Goal: Task Accomplishment & Management: Complete application form

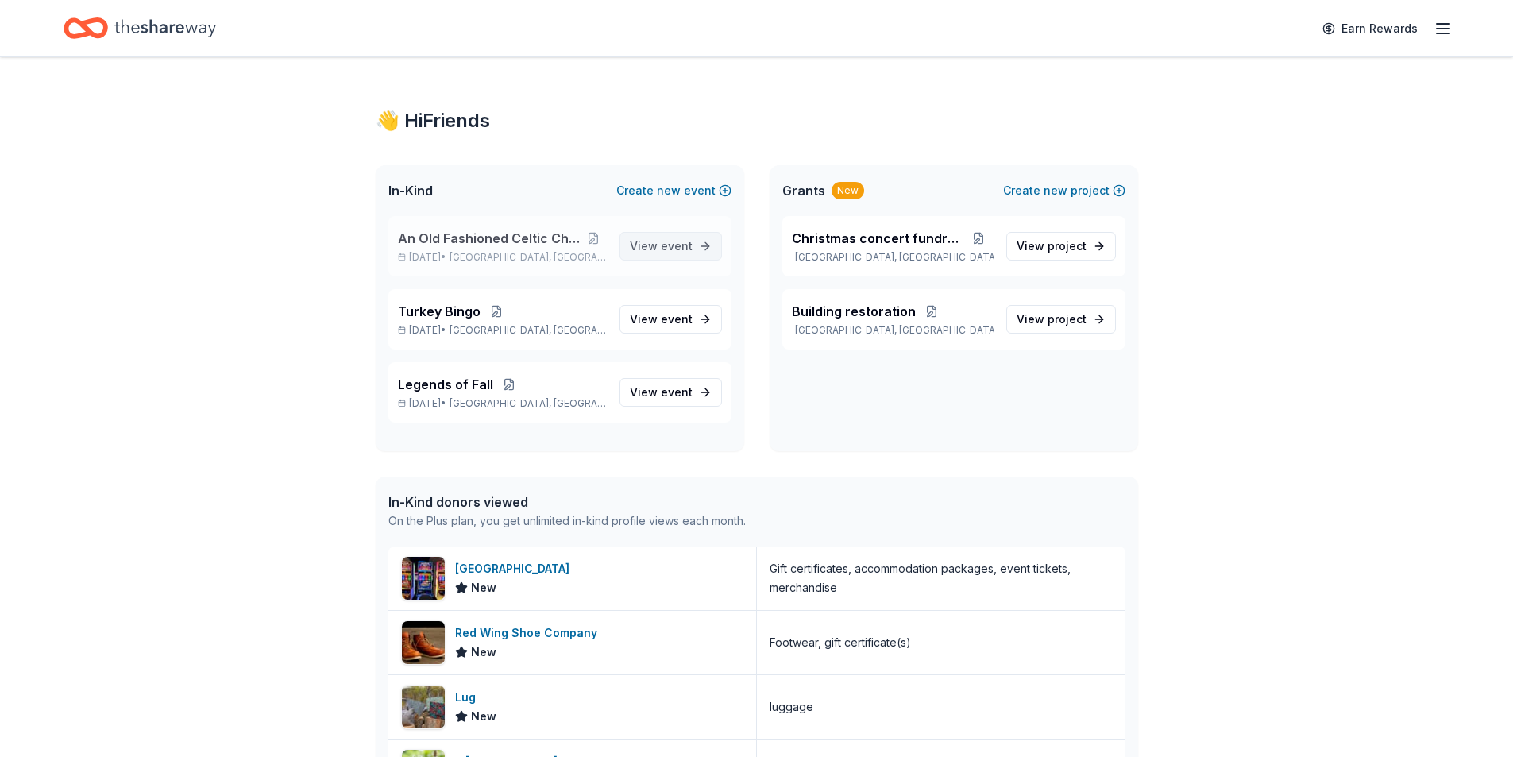
click at [674, 248] on span "event" at bounding box center [677, 246] width 32 height 14
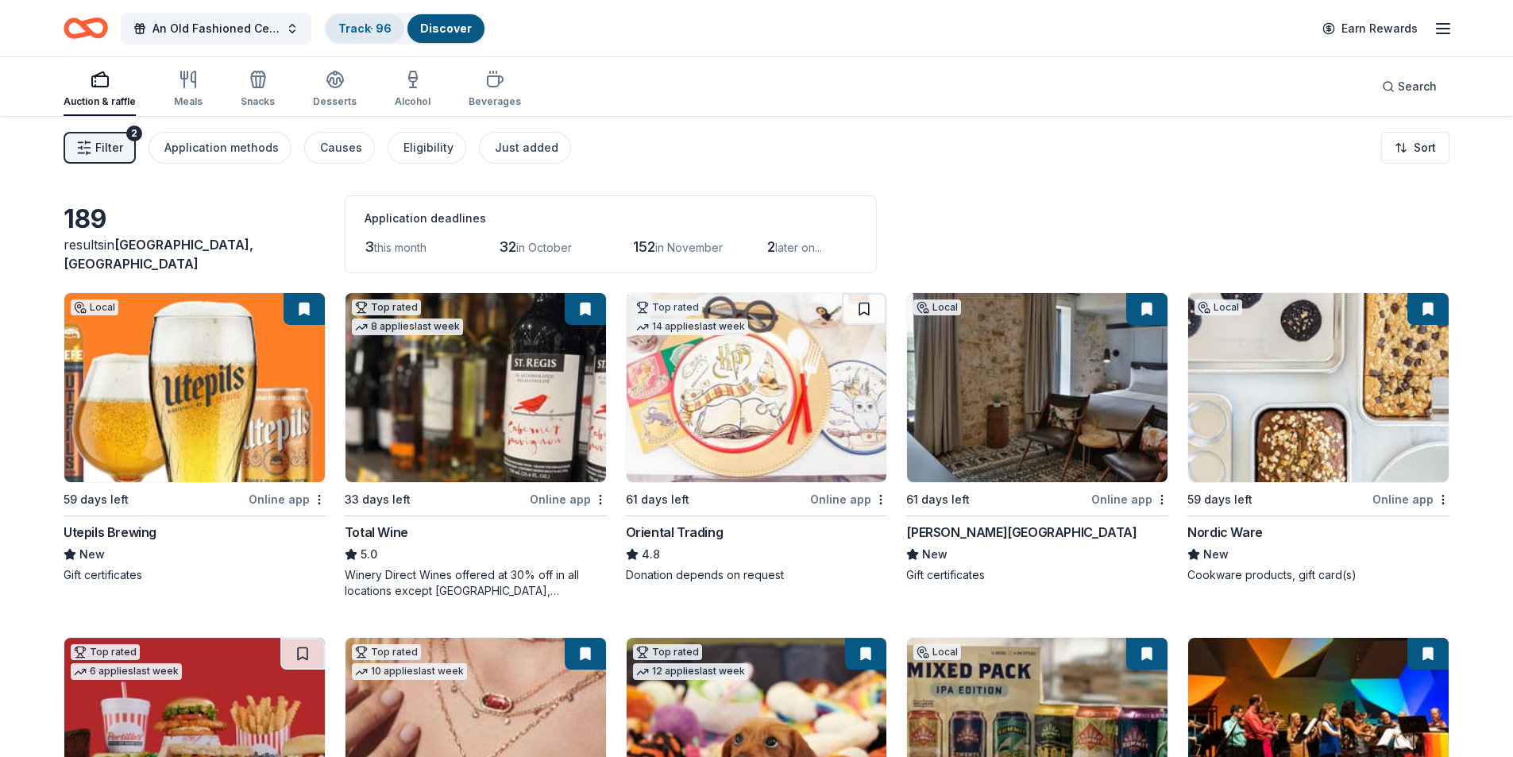
click at [381, 29] on link "Track · 96" at bounding box center [364, 28] width 53 height 14
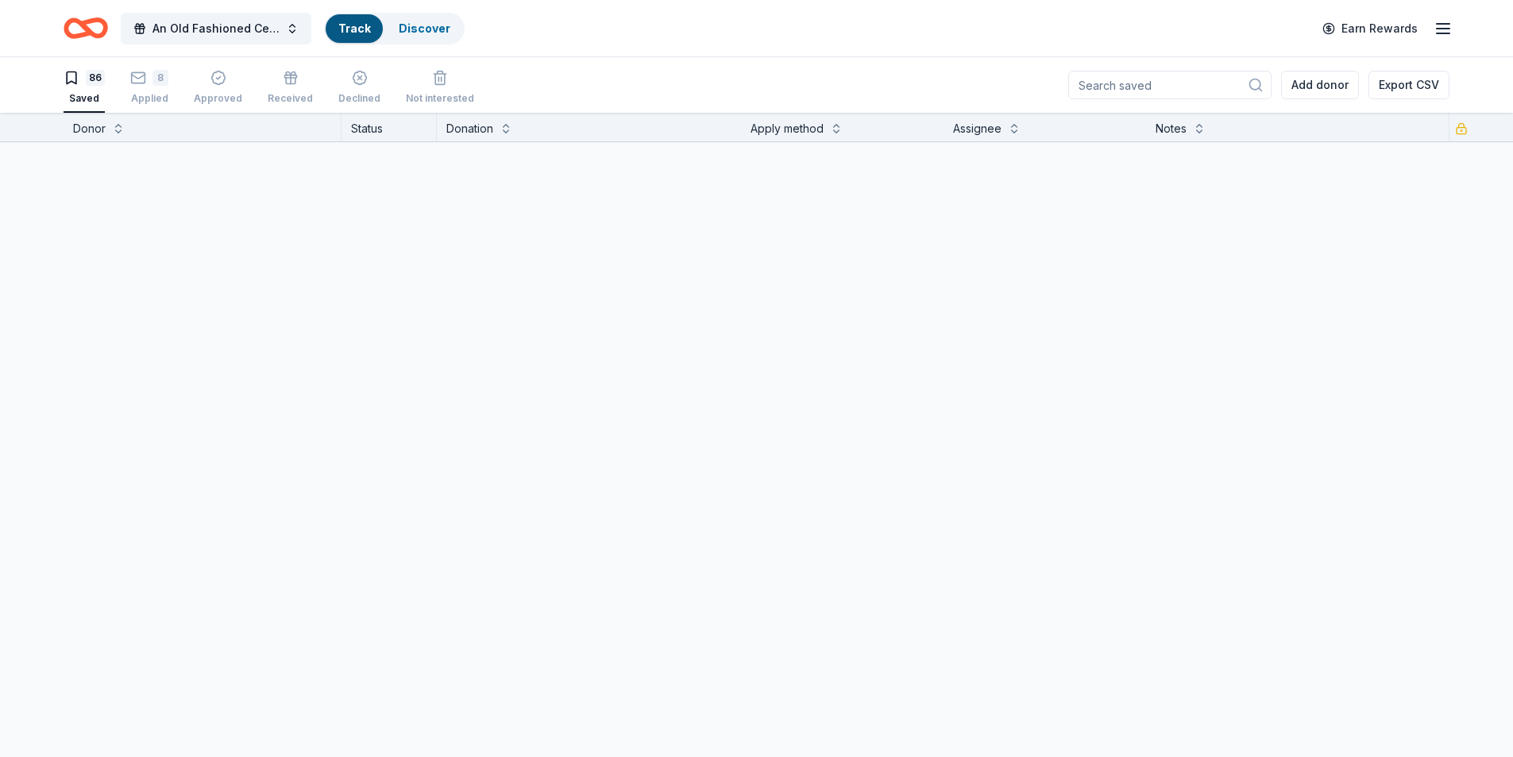
scroll to position [1, 0]
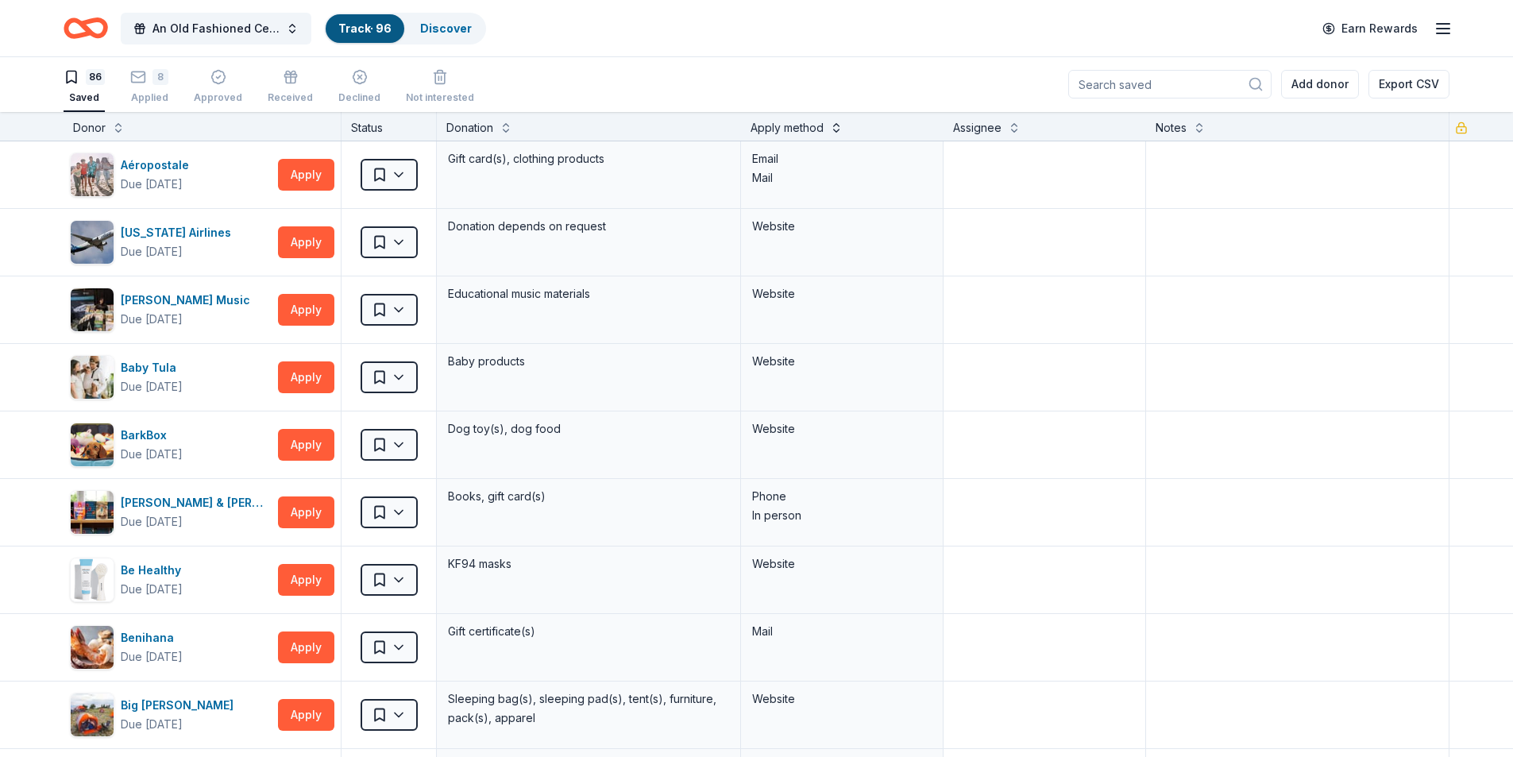
click at [834, 133] on button at bounding box center [836, 126] width 13 height 16
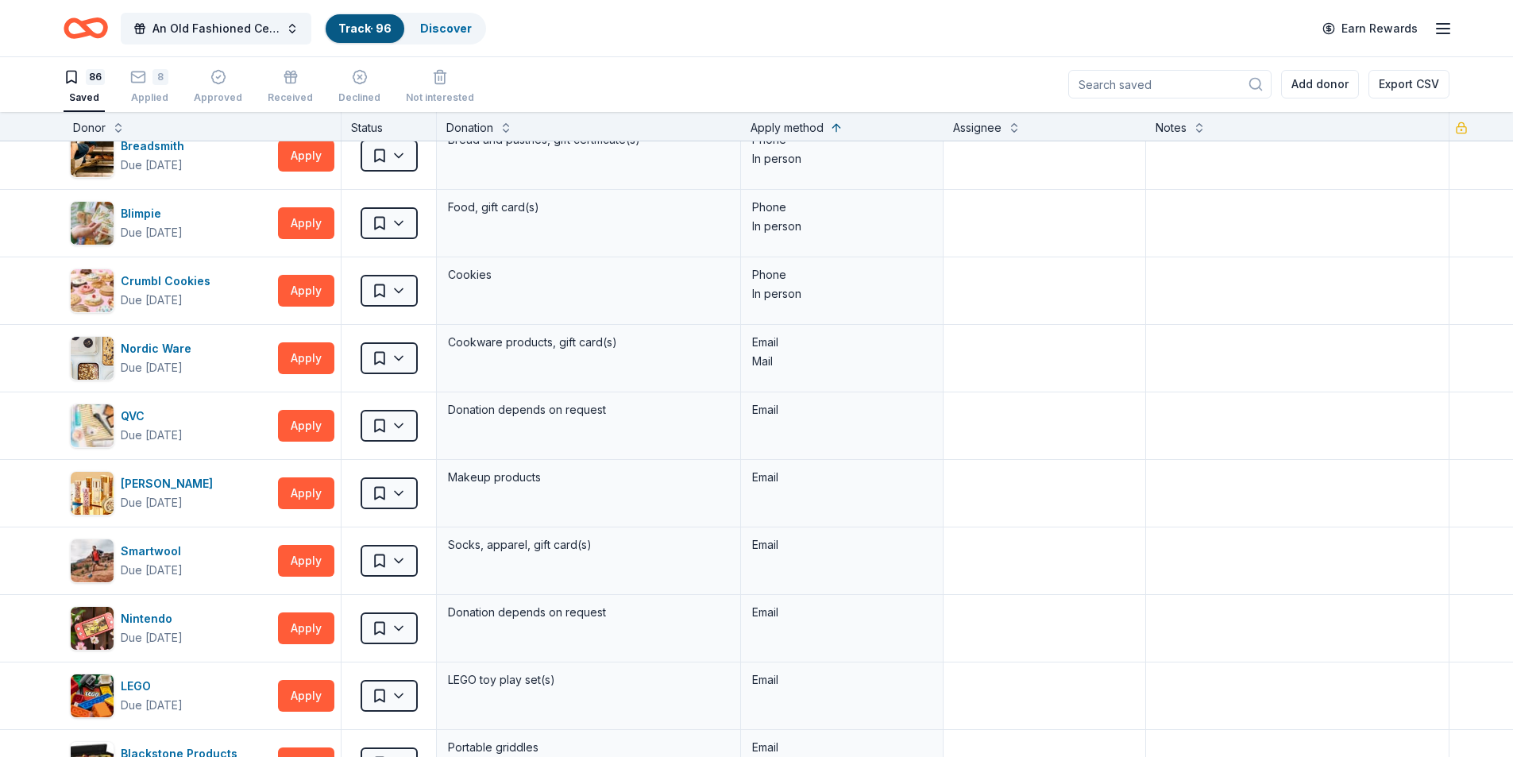
scroll to position [953, 0]
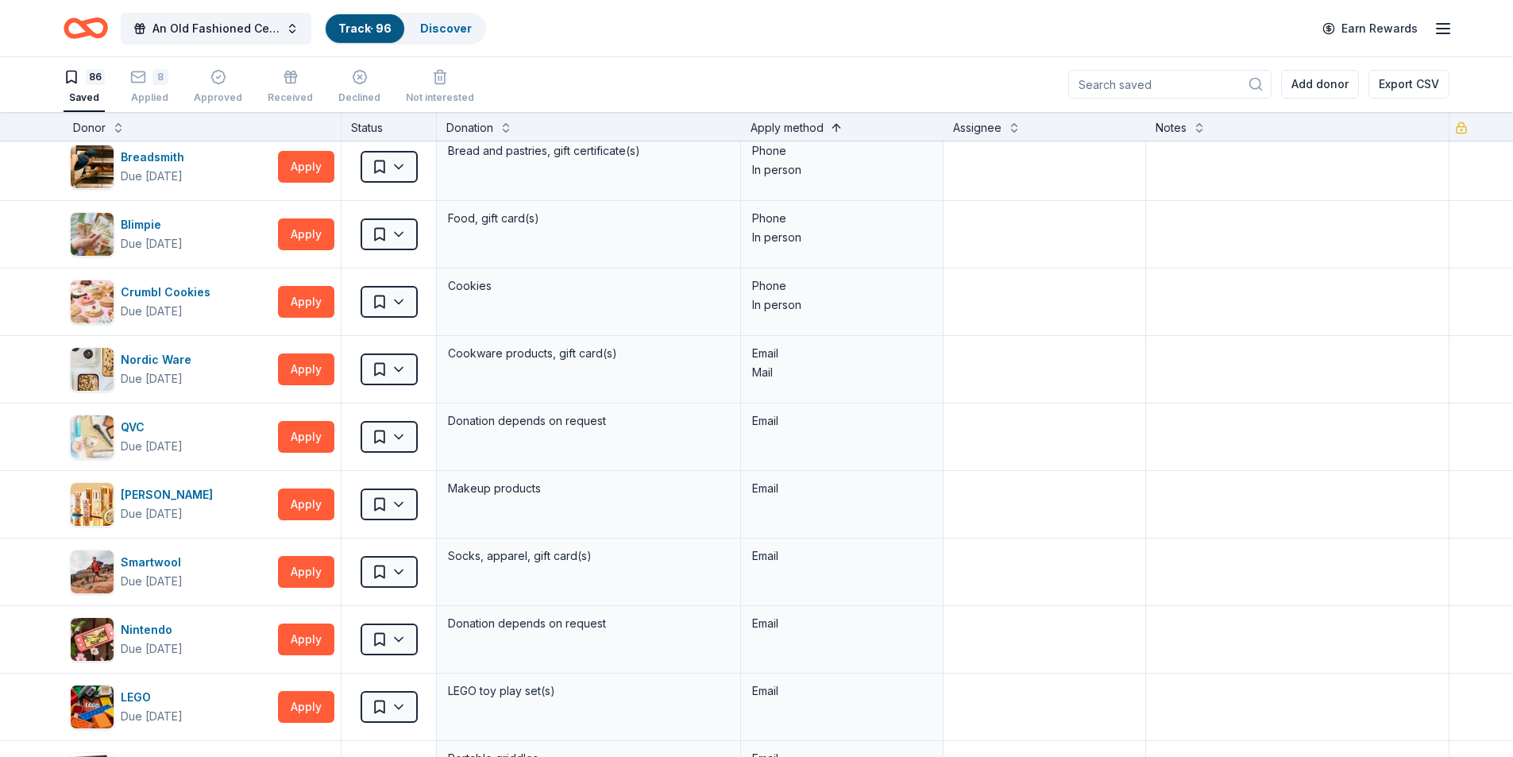
click at [832, 130] on button at bounding box center [836, 126] width 13 height 16
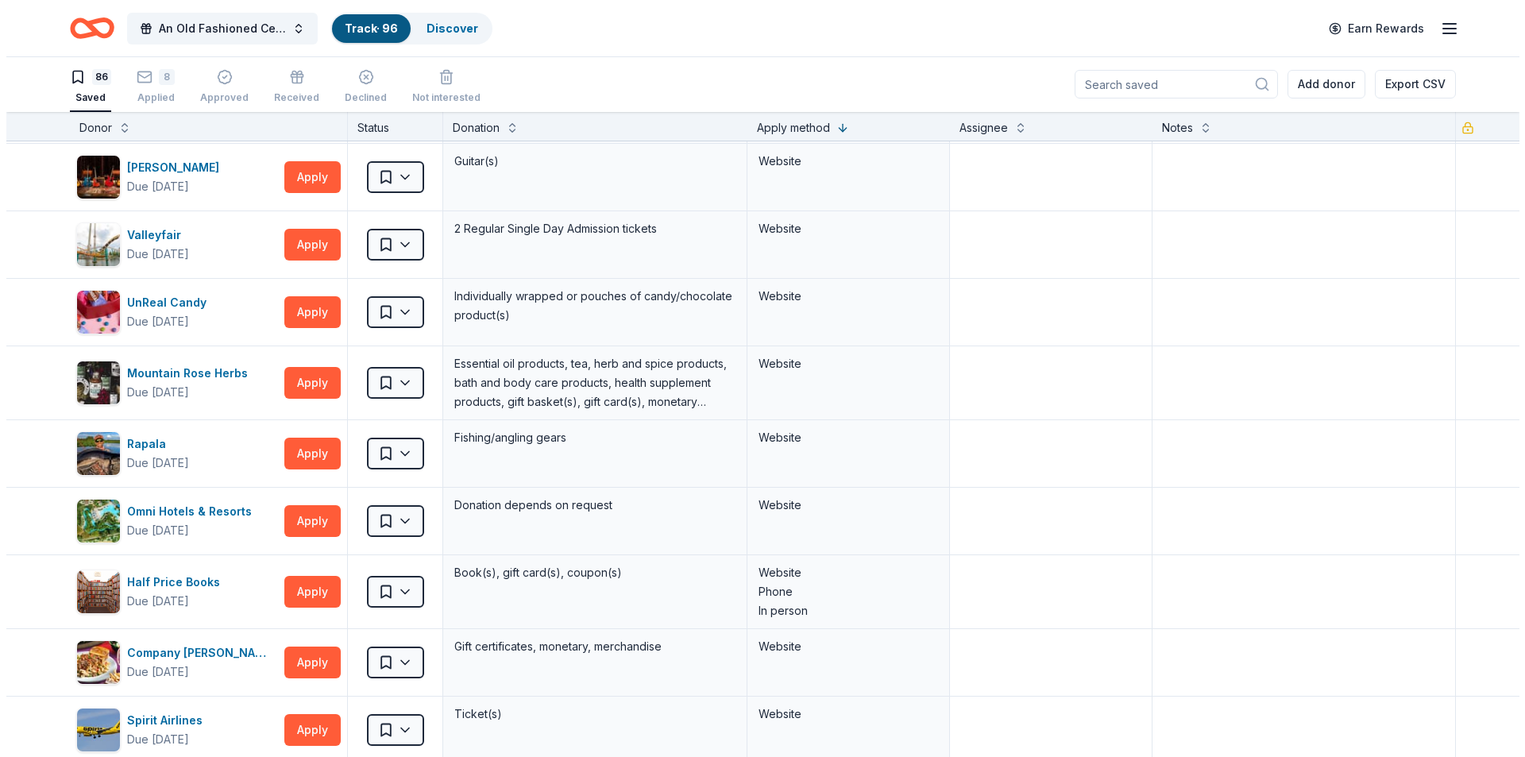
scroll to position [0, 0]
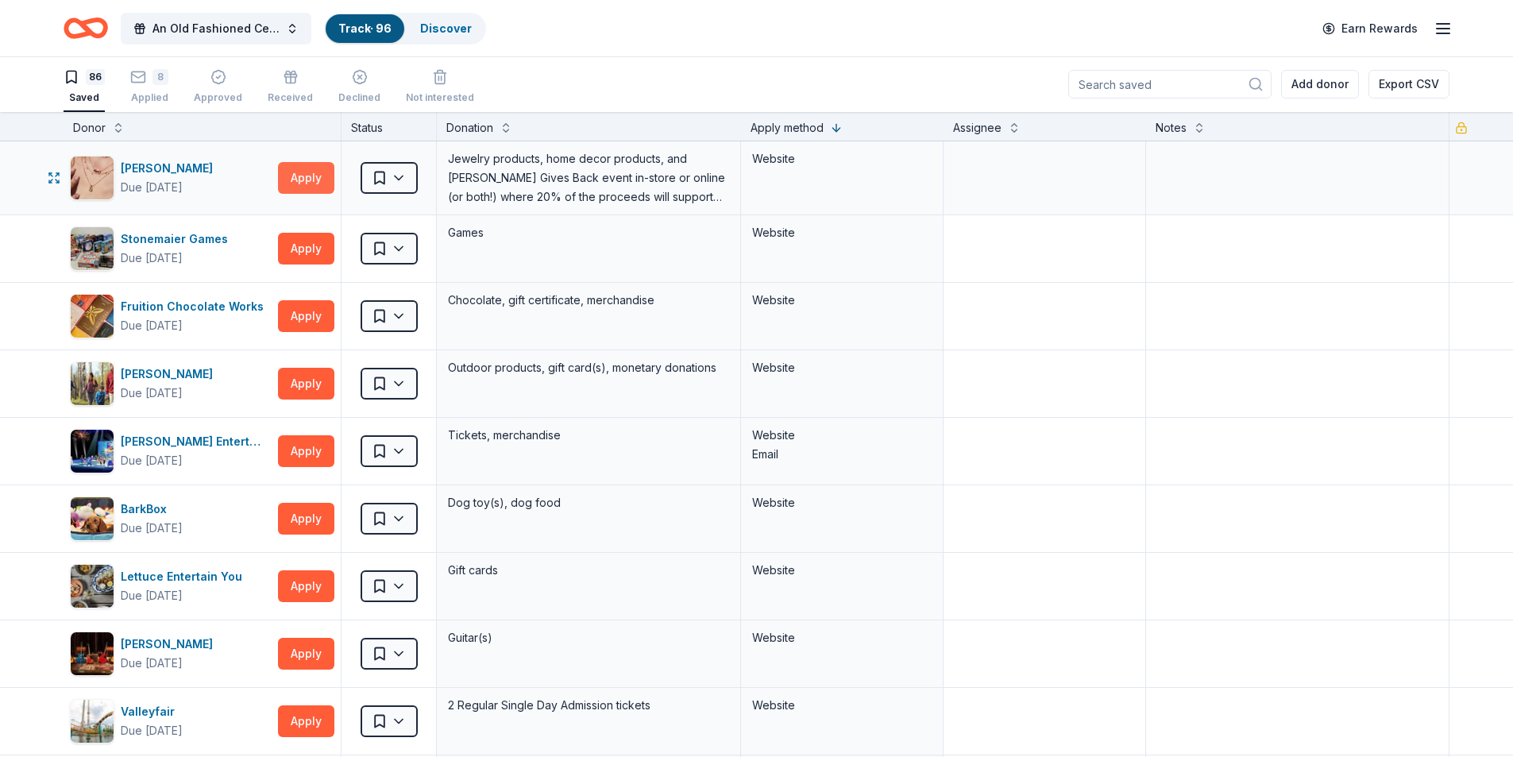
click at [322, 176] on button "Apply" at bounding box center [306, 178] width 56 height 32
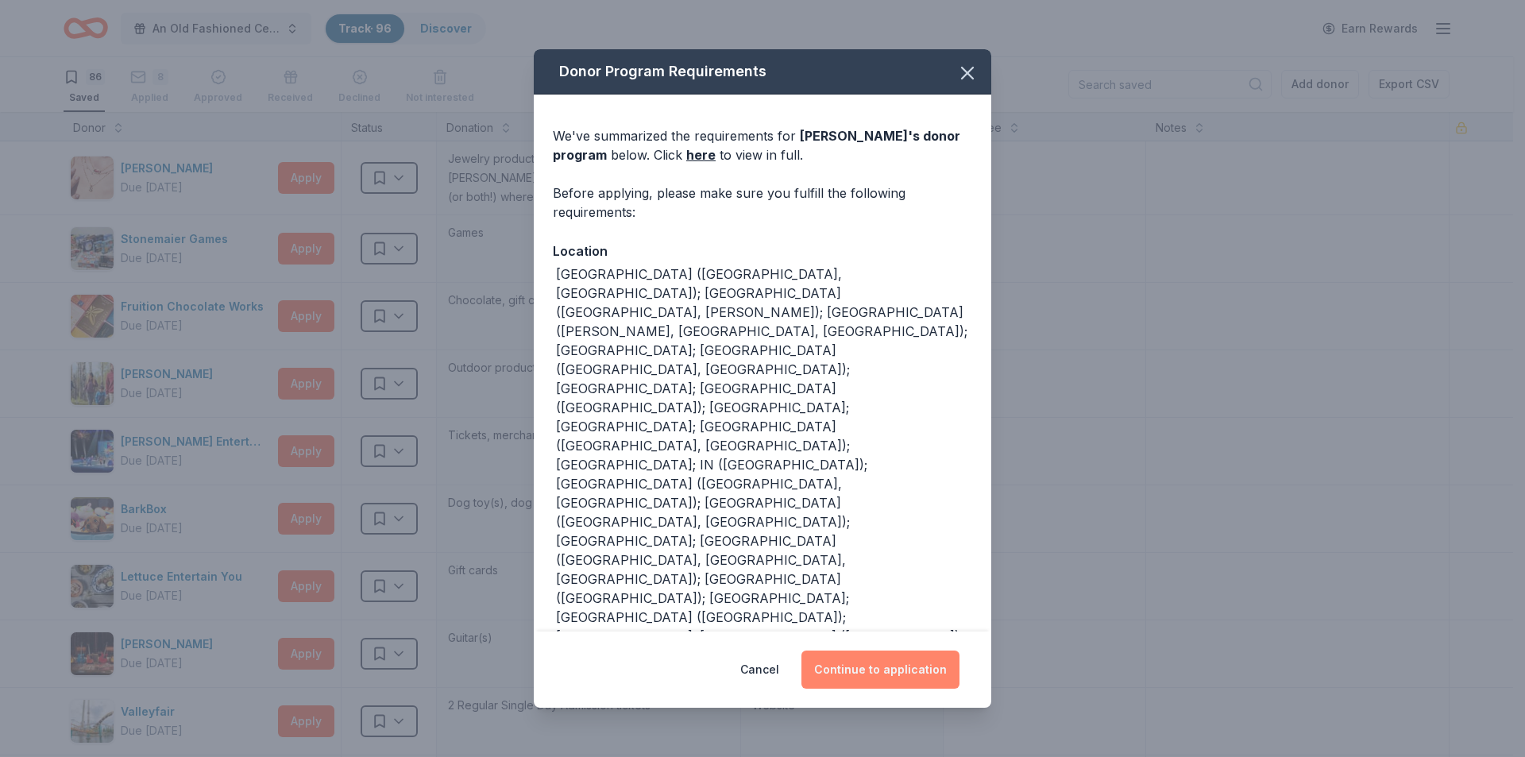
click at [850, 666] on button "Continue to application" at bounding box center [880, 670] width 158 height 38
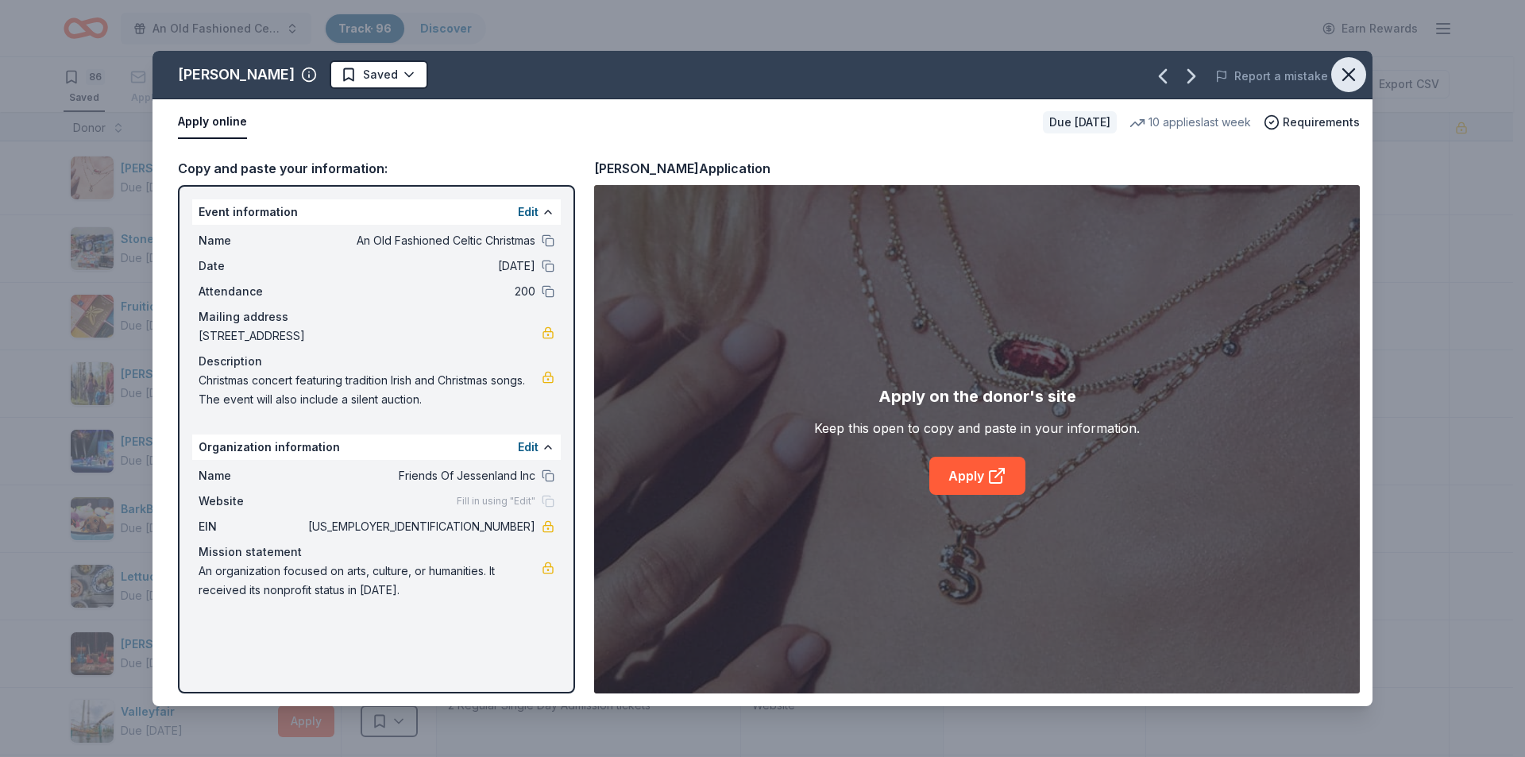
click at [1359, 71] on icon "button" at bounding box center [1349, 75] width 22 height 22
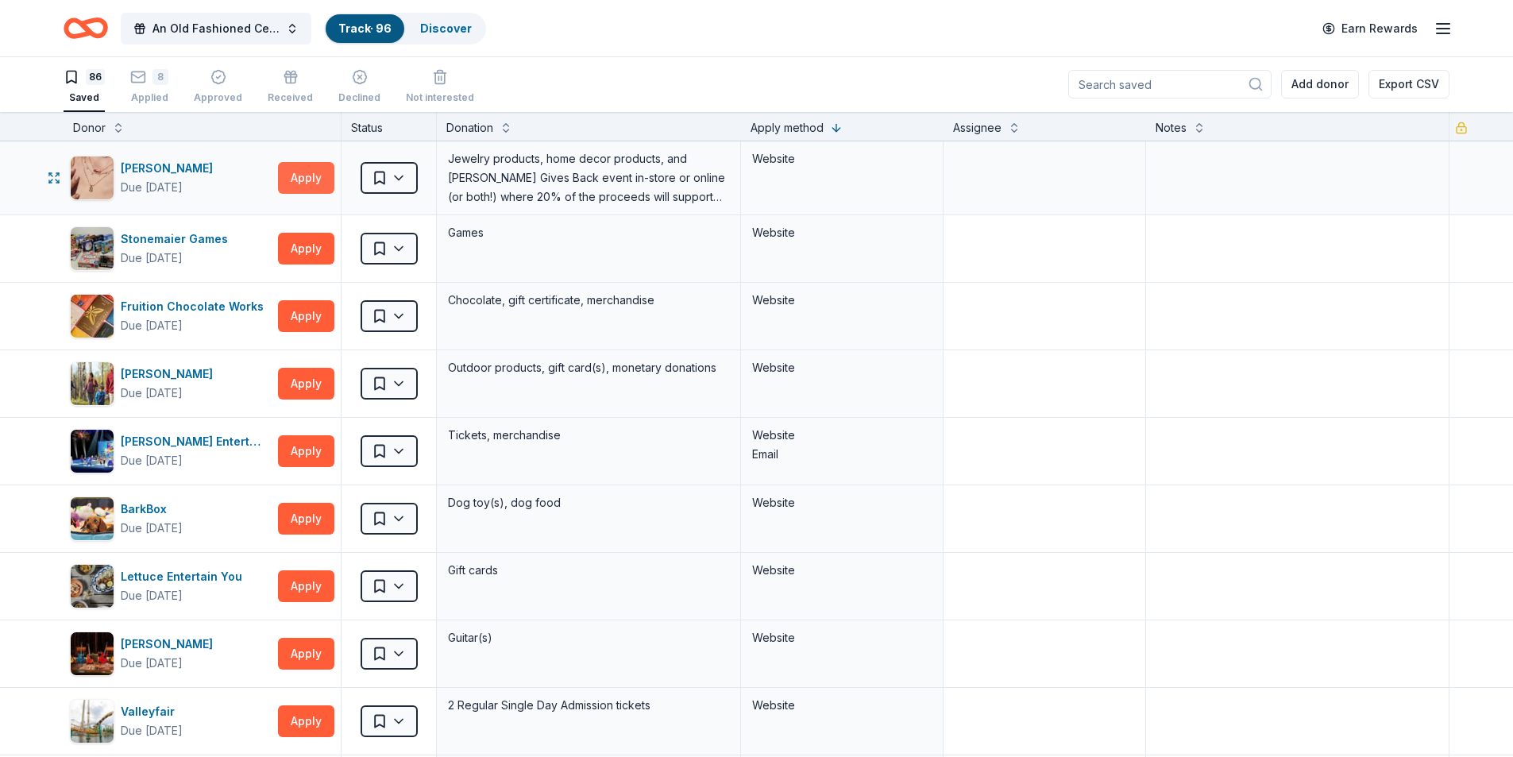
click at [310, 177] on button "Apply" at bounding box center [306, 178] width 56 height 32
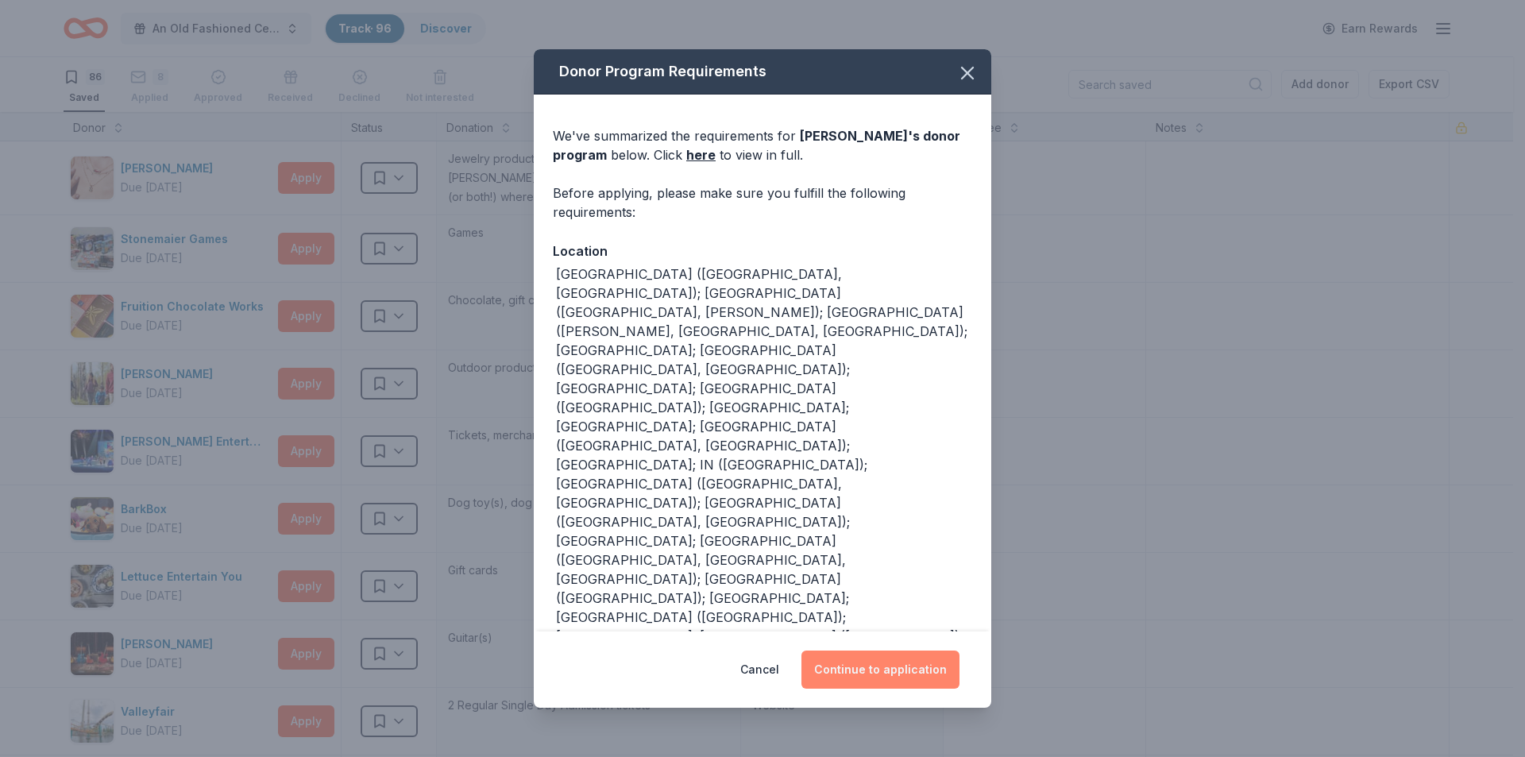
click at [909, 666] on button "Continue to application" at bounding box center [880, 670] width 158 height 38
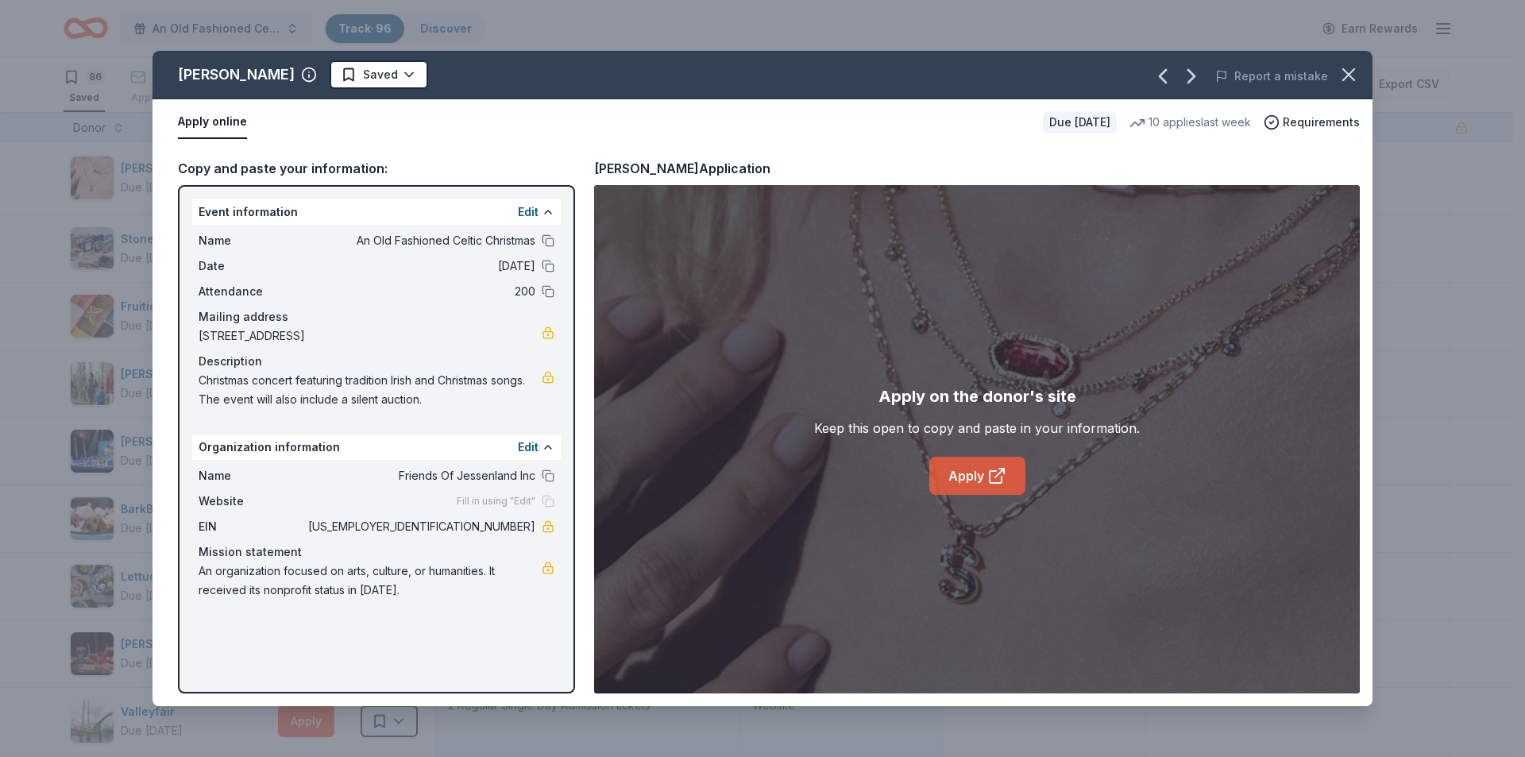
click at [975, 476] on link "Apply" at bounding box center [977, 476] width 96 height 38
click at [352, 84] on html "An Old Fashioned Celtic Christmas Track · 96 Discover Earn Rewards 86 Saved 8 A…" at bounding box center [762, 377] width 1525 height 757
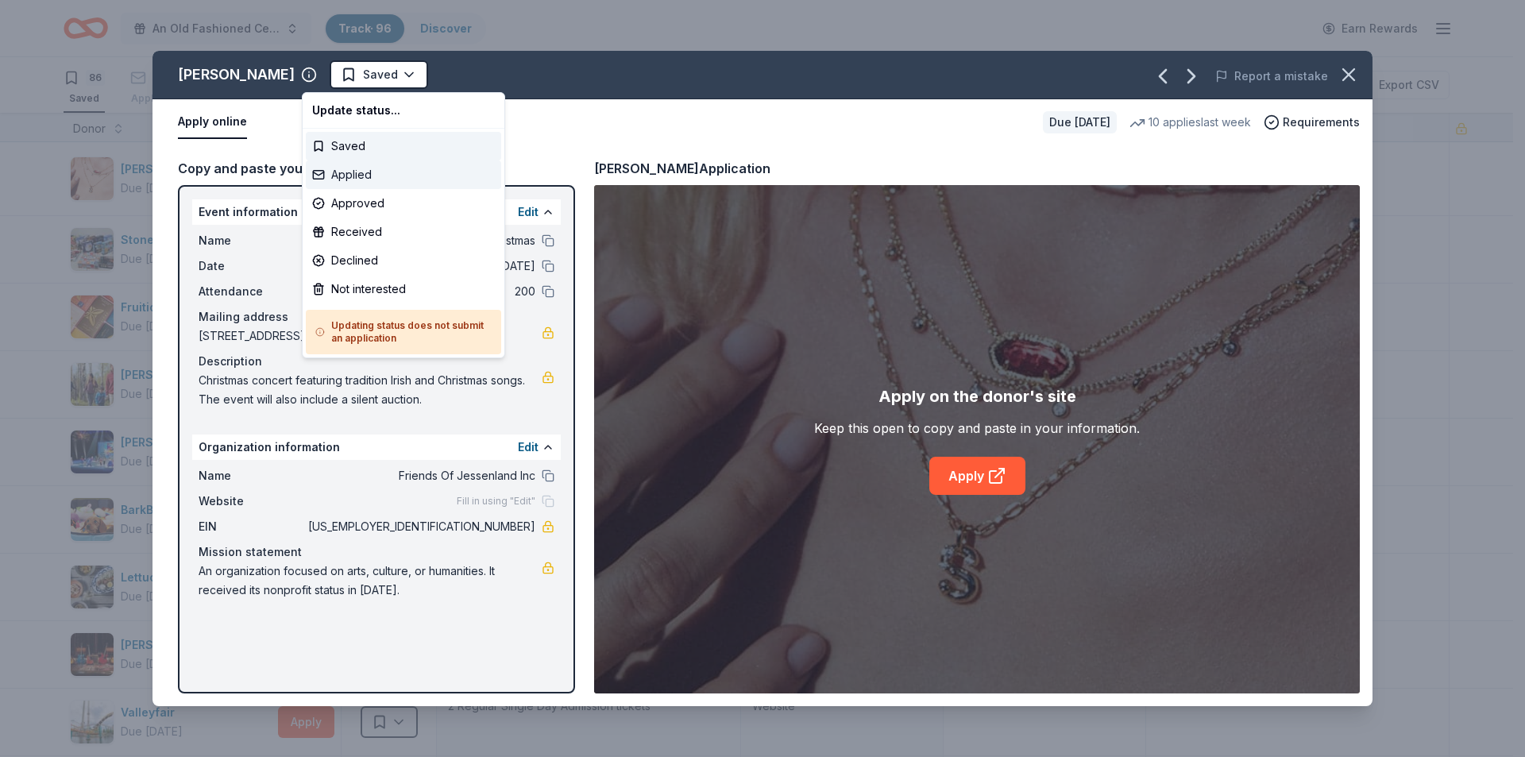
click at [350, 168] on div "Applied" at bounding box center [403, 174] width 195 height 29
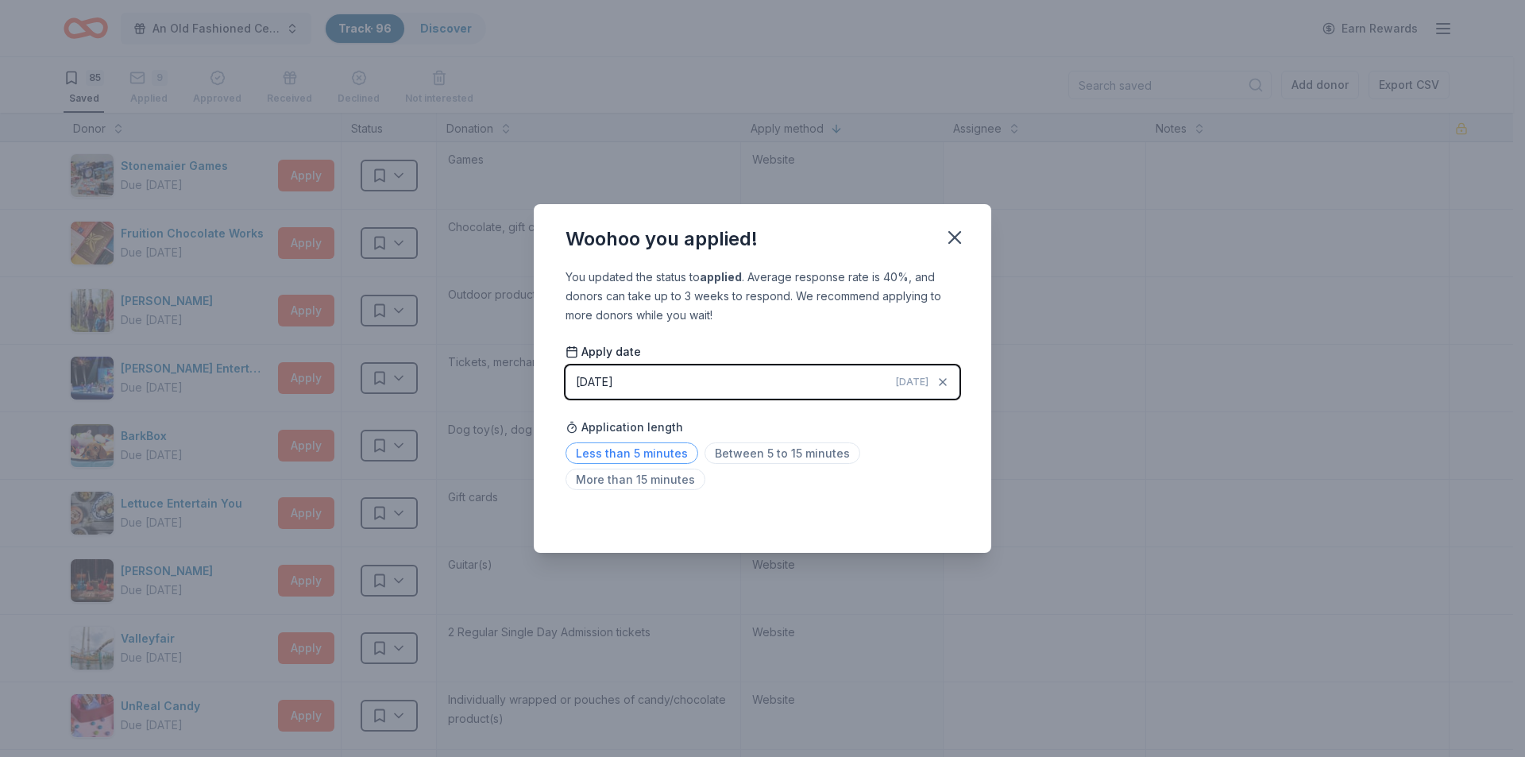
click at [651, 457] on span "Less than 5 minutes" at bounding box center [632, 452] width 133 height 21
click at [958, 239] on icon "button" at bounding box center [954, 237] width 11 height 11
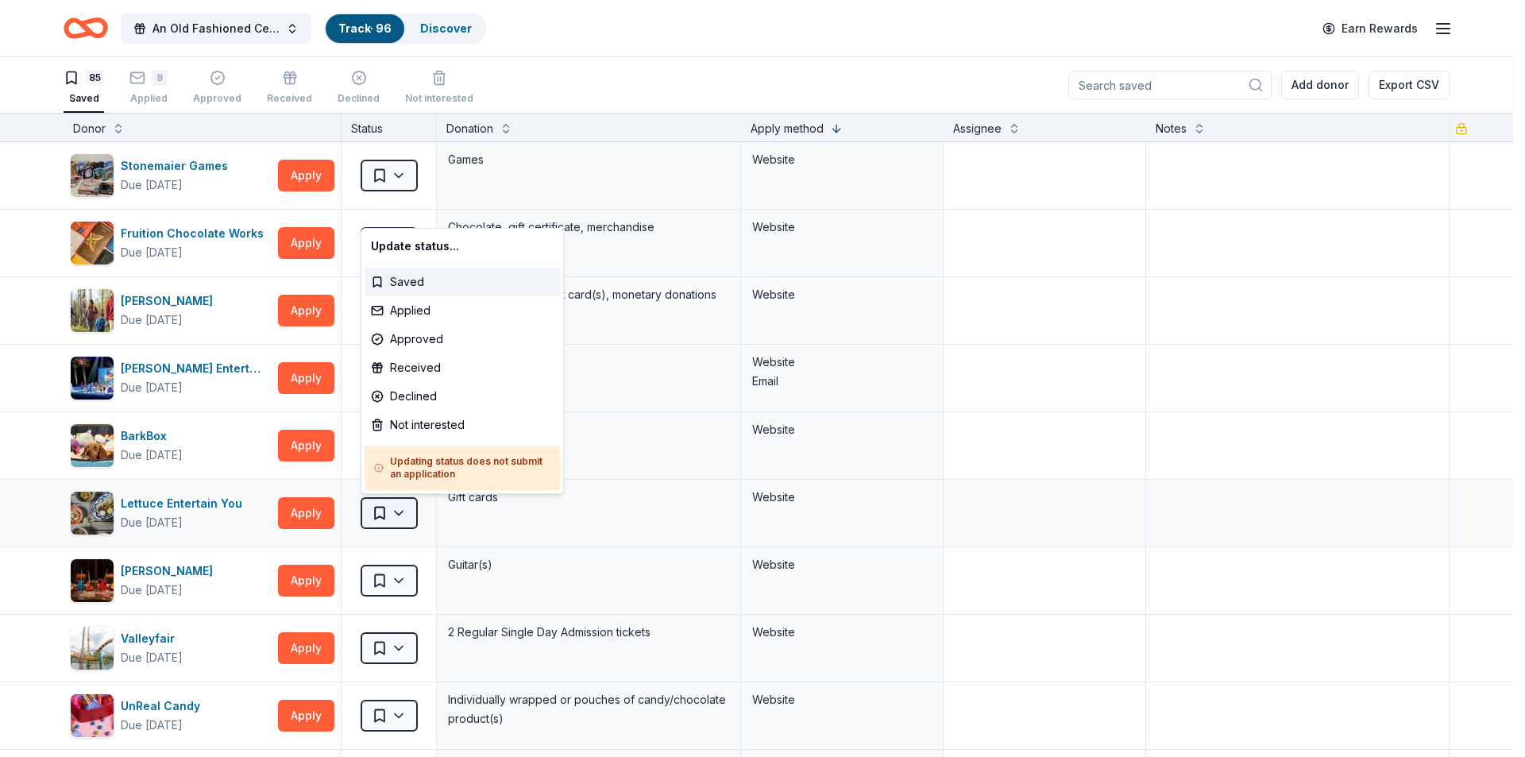
click at [389, 511] on html "An Old Fashioned Celtic Christmas Track · 96 Discover Earn Rewards 85 Saved 9 A…" at bounding box center [762, 378] width 1525 height 757
click at [409, 341] on div "Approved" at bounding box center [462, 339] width 195 height 29
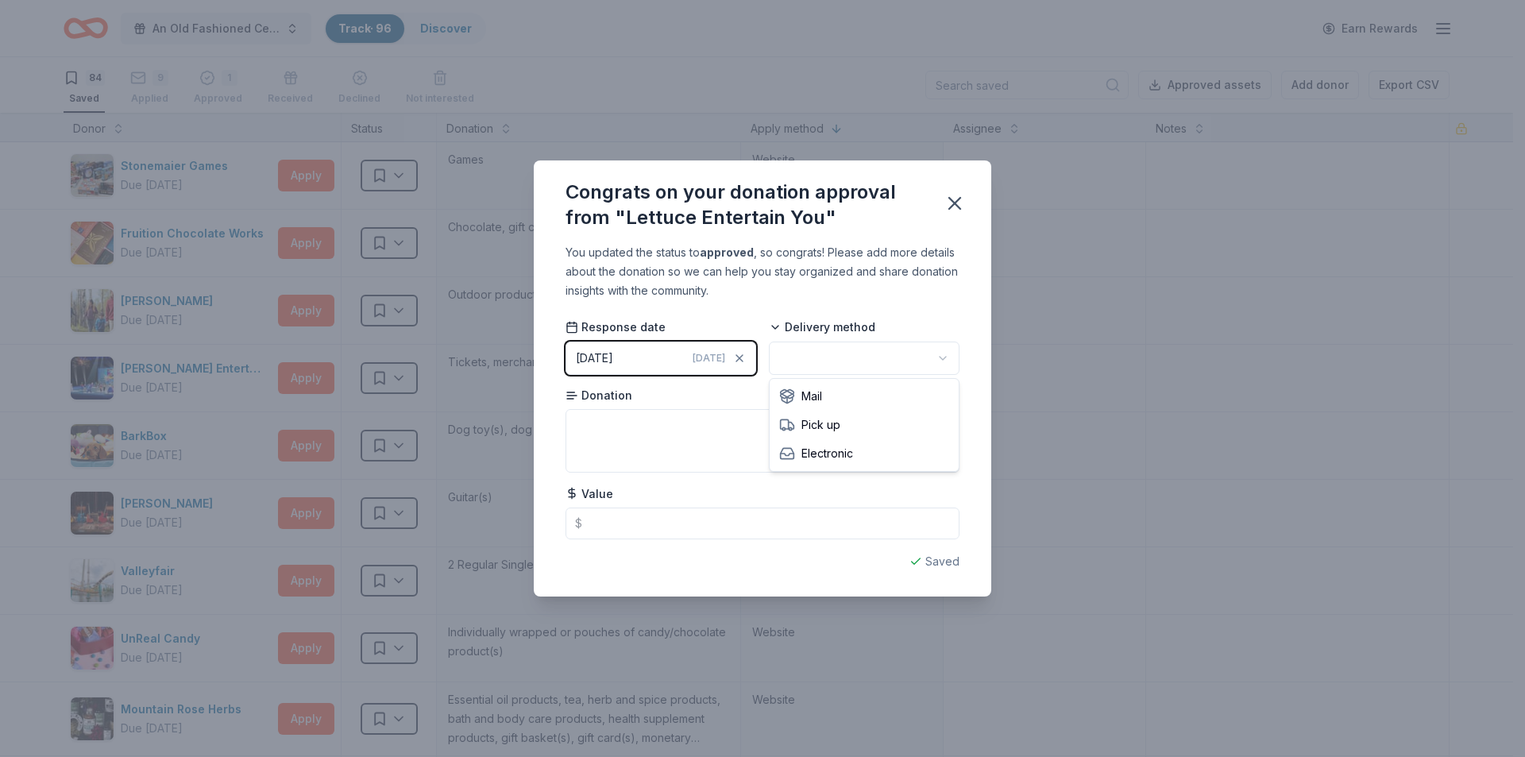
click at [809, 363] on html "An Old Fashioned Celtic Christmas Track · 96 Discover Earn Rewards 84 Saved 9 A…" at bounding box center [762, 378] width 1525 height 757
click at [684, 433] on textarea at bounding box center [763, 441] width 394 height 64
type textarea "gift cards"
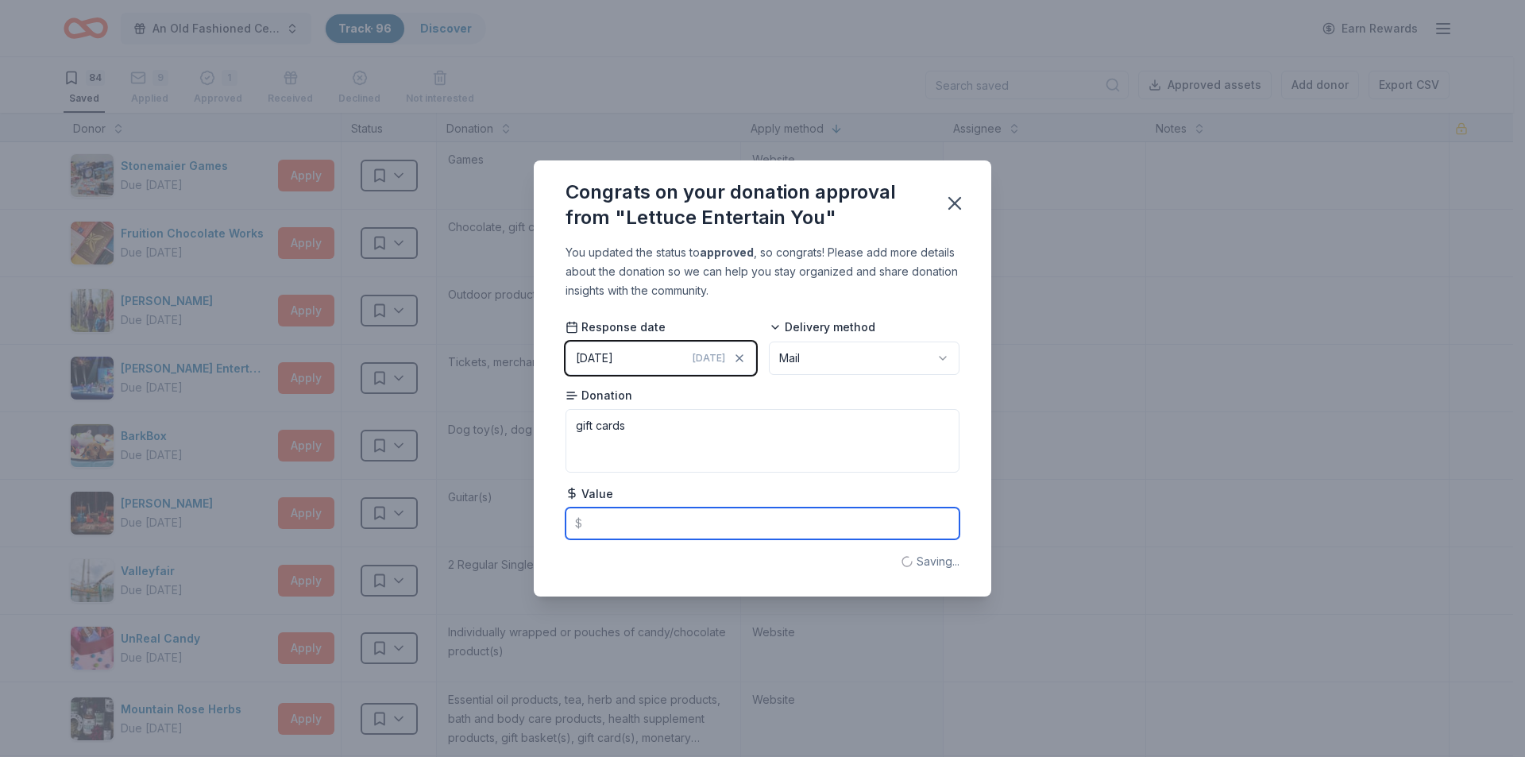
click at [653, 519] on input "text" at bounding box center [763, 524] width 394 height 32
type input "100.00"
click at [958, 195] on icon "button" at bounding box center [955, 203] width 22 height 22
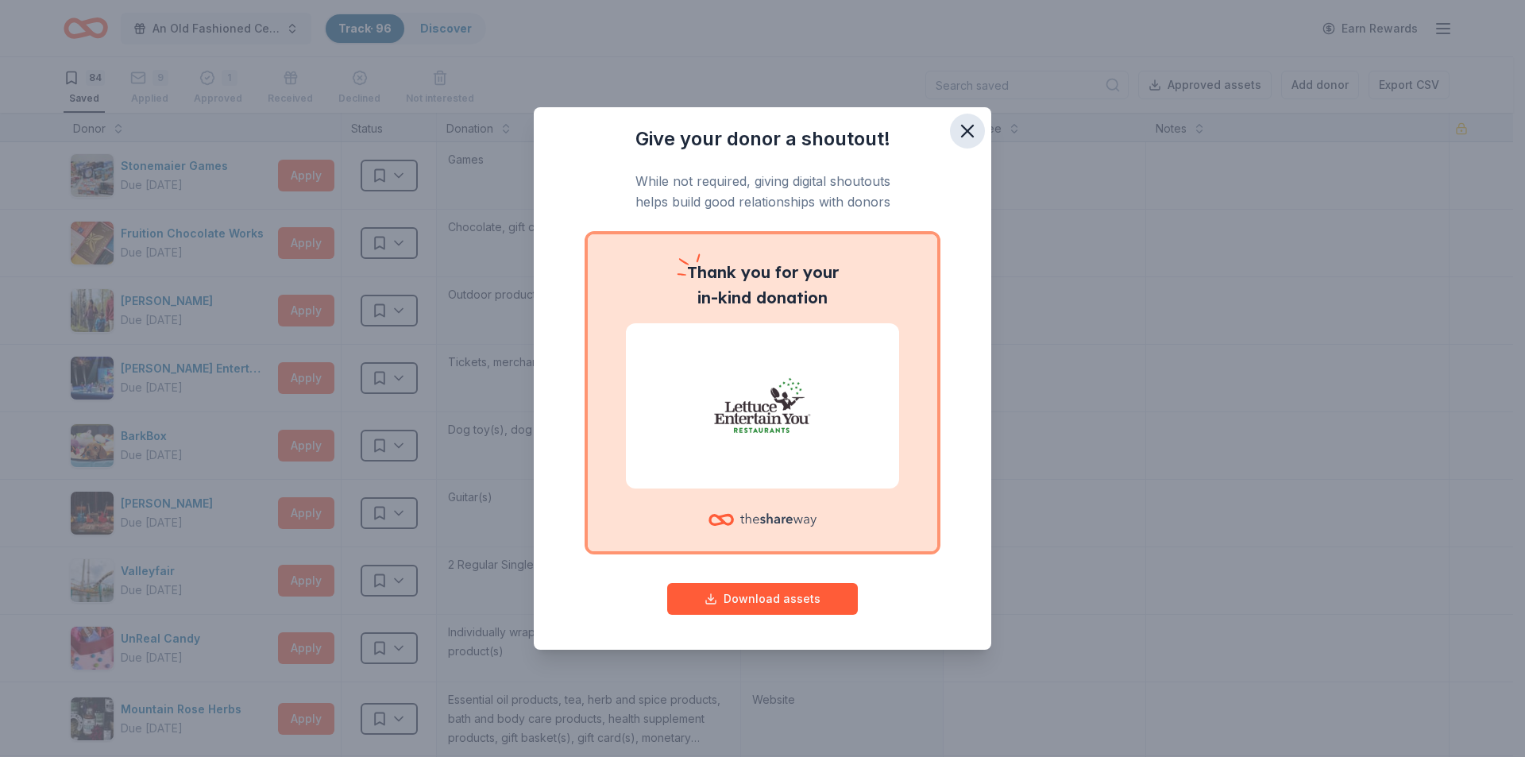
click at [970, 142] on button "button" at bounding box center [967, 131] width 35 height 35
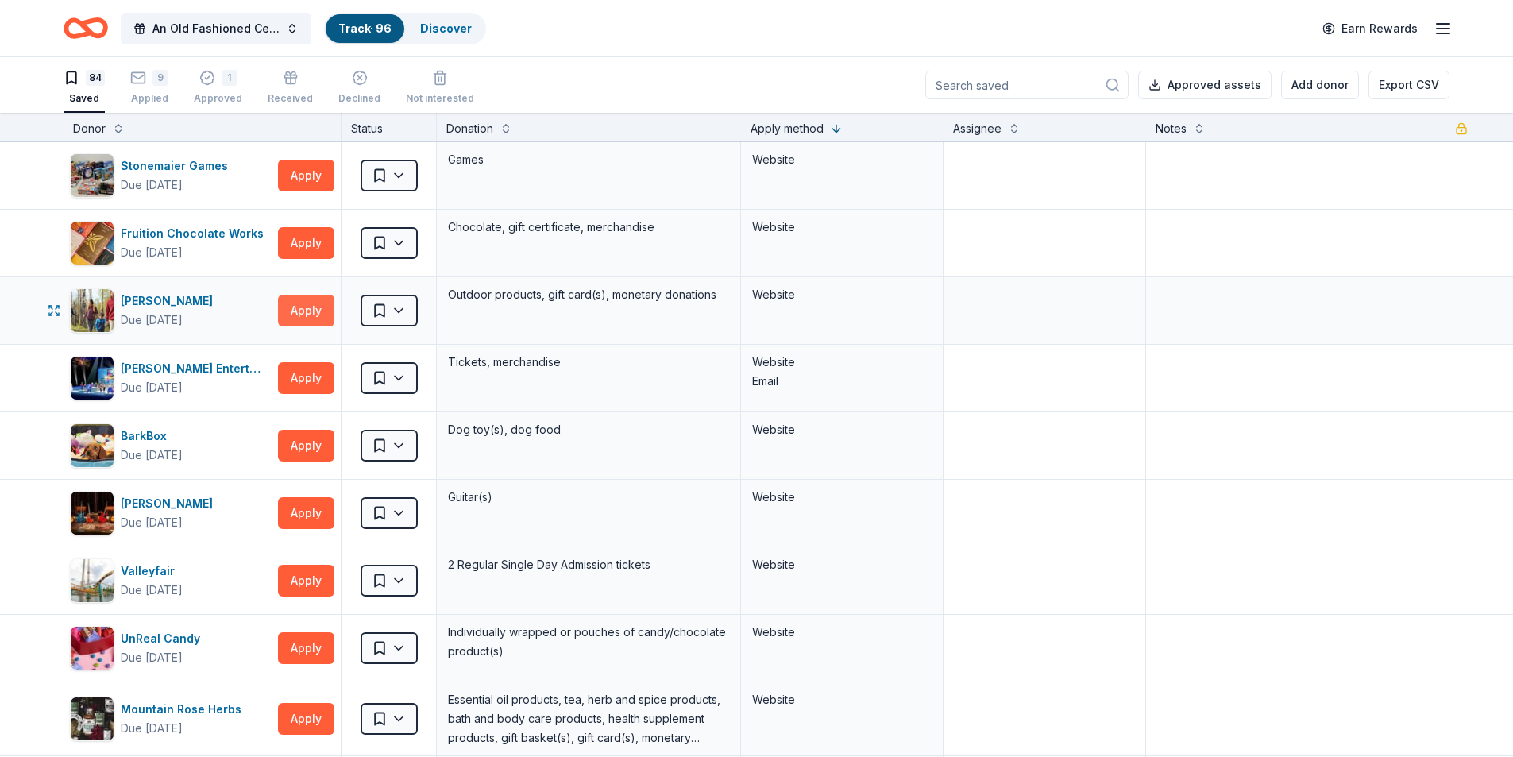
click at [315, 309] on button "Apply" at bounding box center [306, 311] width 56 height 32
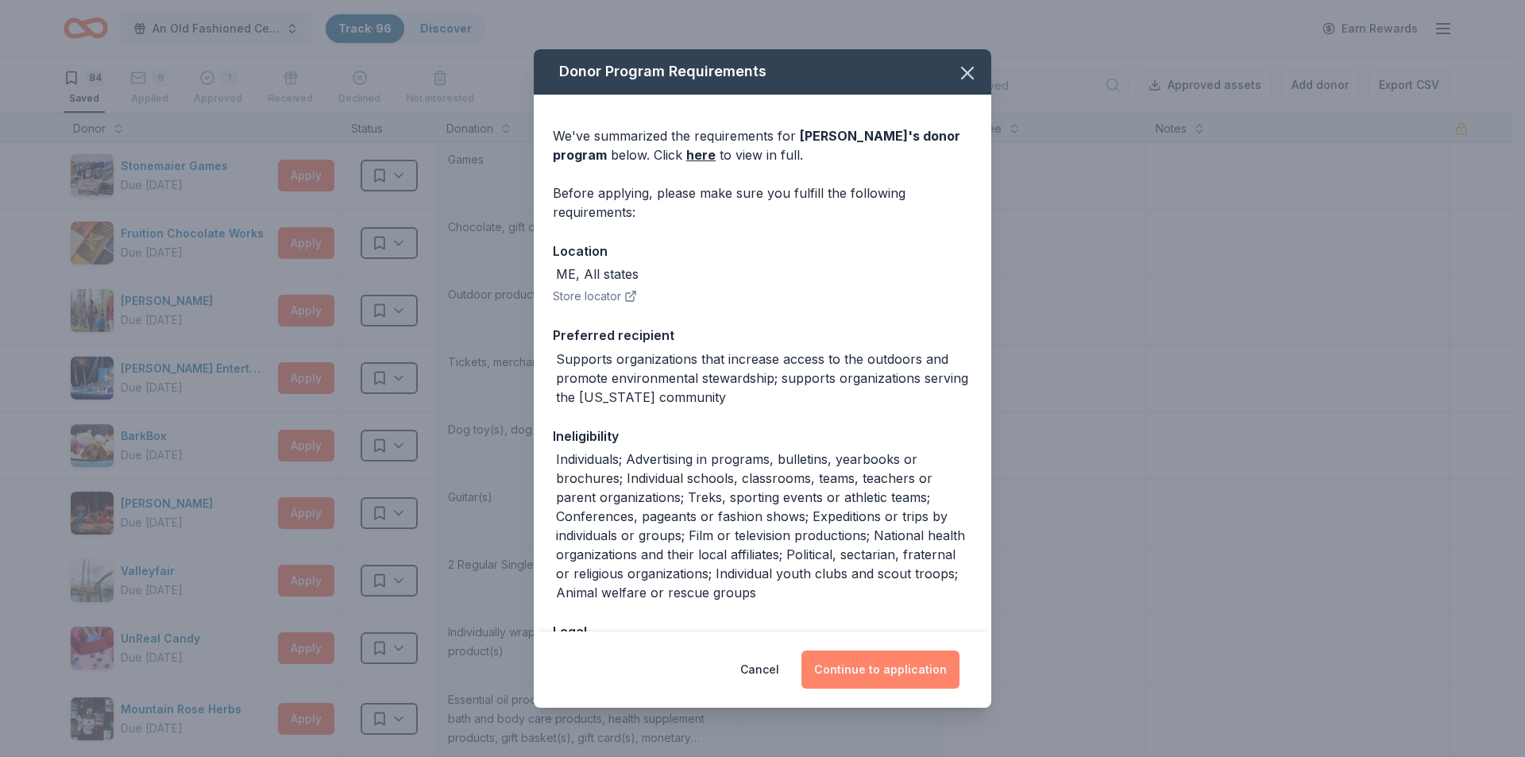
click at [891, 666] on button "Continue to application" at bounding box center [880, 670] width 158 height 38
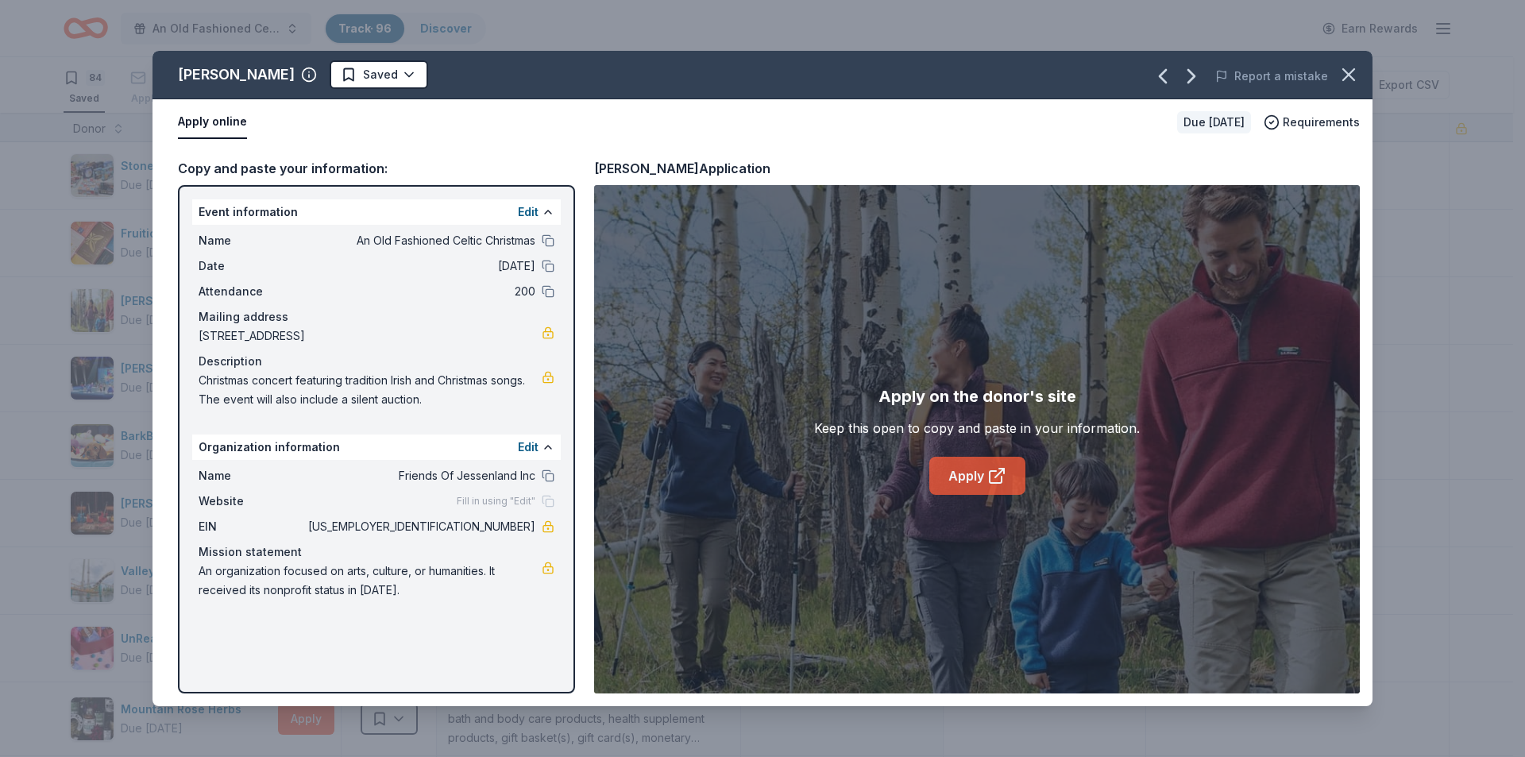
click at [968, 466] on link "Apply" at bounding box center [977, 476] width 96 height 38
click at [339, 75] on html "An Old Fashioned Celtic Christmas Track · 96 Discover Earn Rewards 84 Saved 9 A…" at bounding box center [762, 378] width 1525 height 757
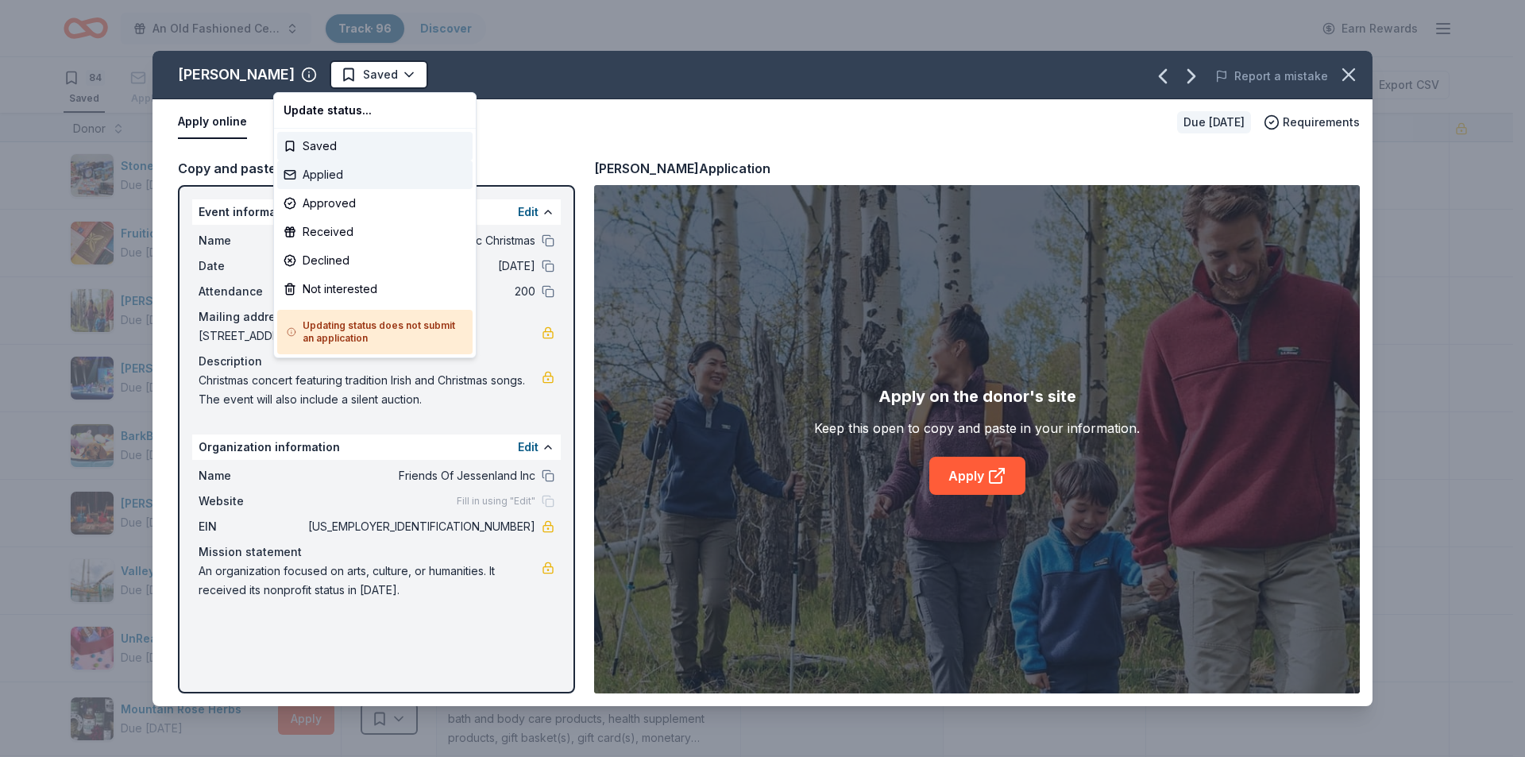
click at [335, 174] on div "Applied" at bounding box center [374, 174] width 195 height 29
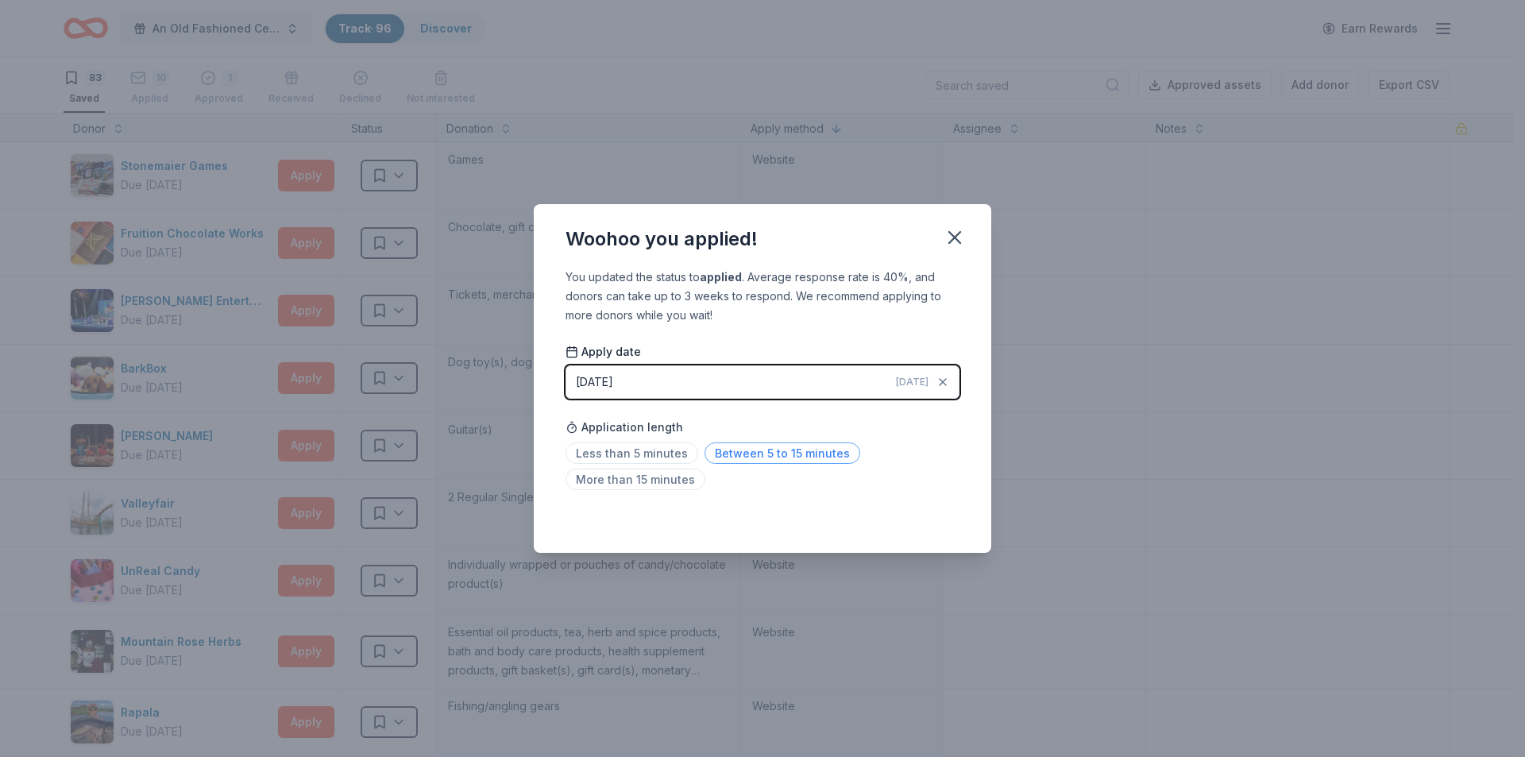
click at [734, 456] on span "Between 5 to 15 minutes" at bounding box center [783, 452] width 156 height 21
click at [952, 239] on icon "button" at bounding box center [954, 237] width 11 height 11
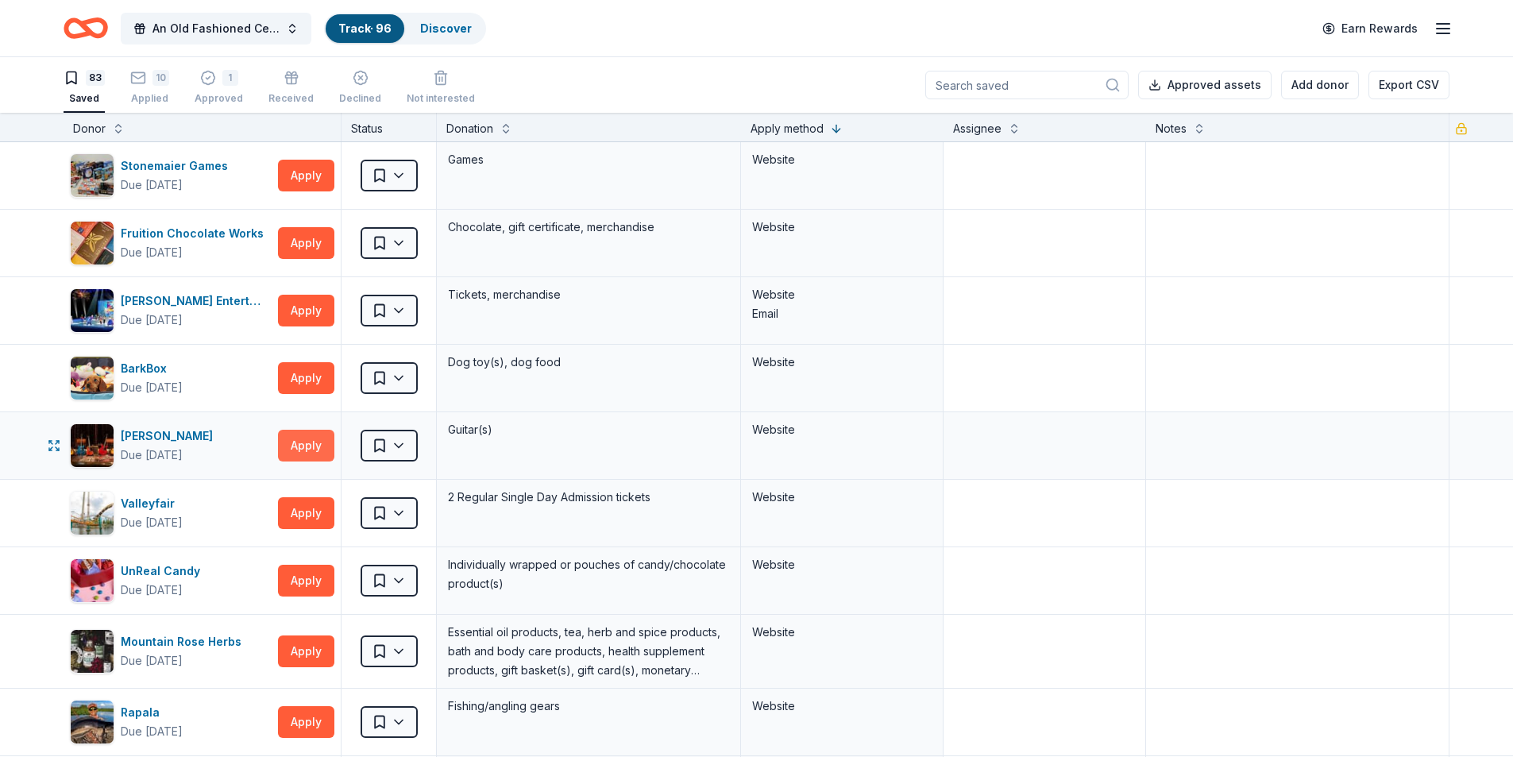
click at [309, 442] on button "Apply" at bounding box center [306, 446] width 56 height 32
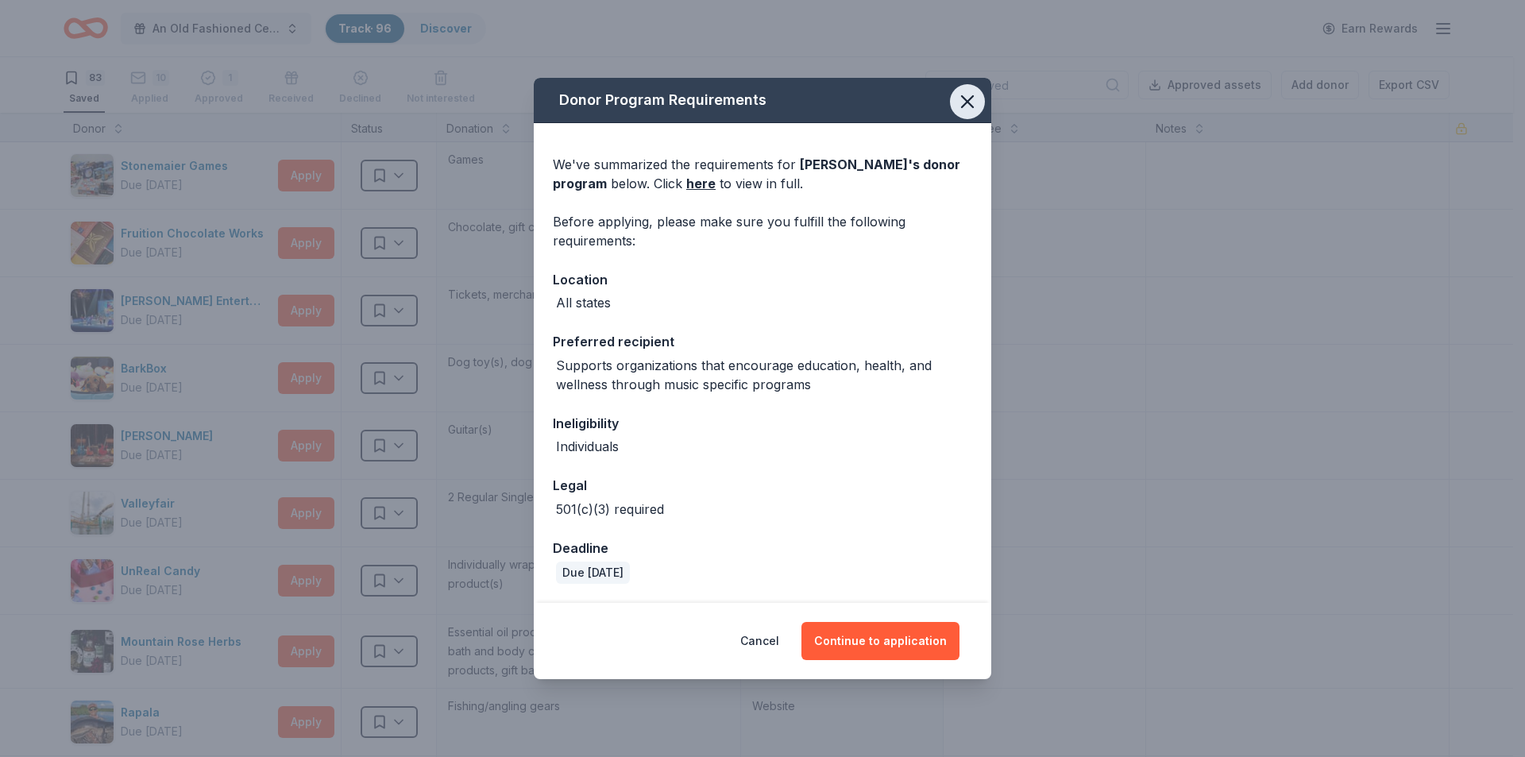
click at [969, 107] on icon "button" at bounding box center [967, 102] width 22 height 22
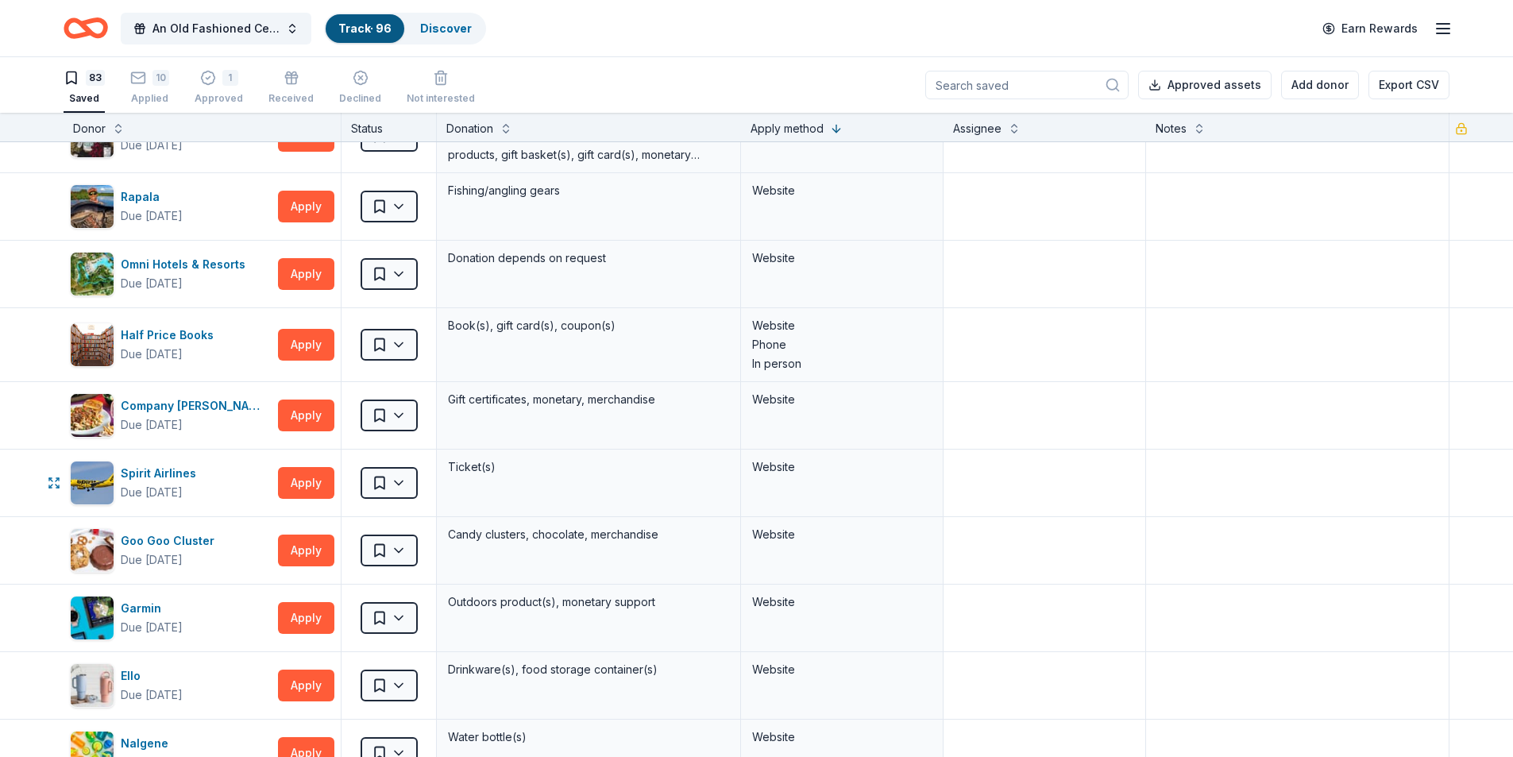
scroll to position [556, 0]
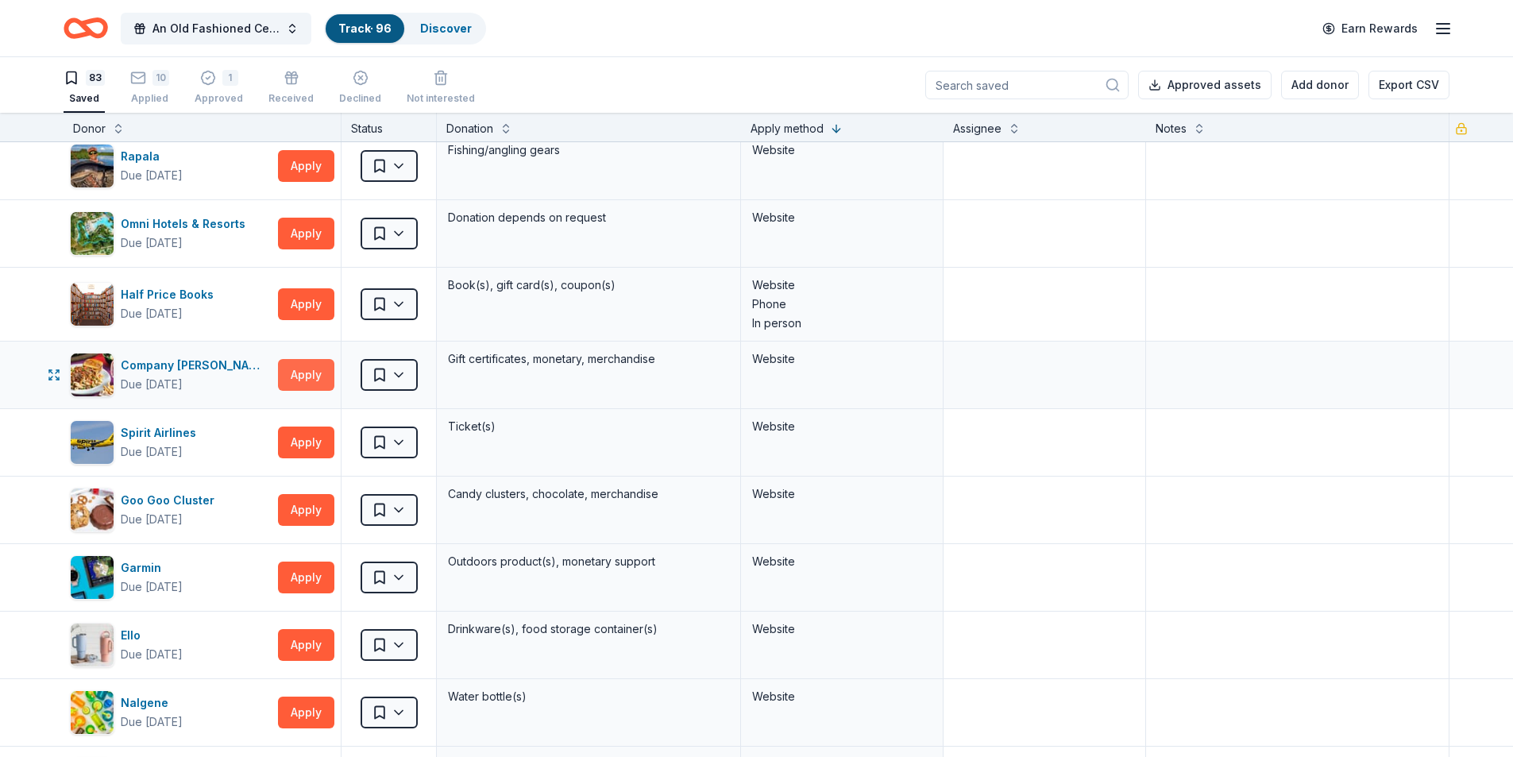
click at [304, 380] on button "Apply" at bounding box center [306, 375] width 56 height 32
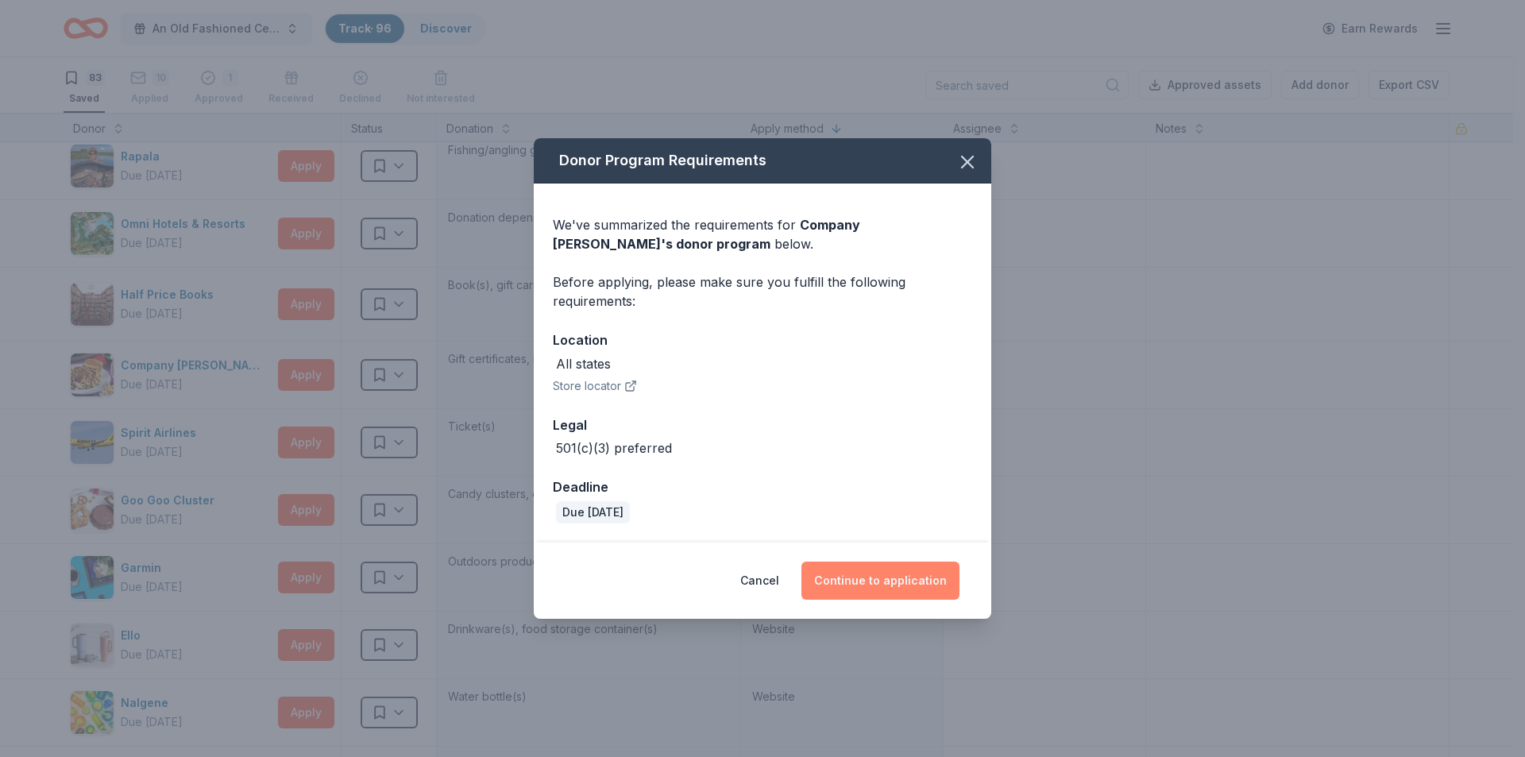
click at [862, 571] on button "Continue to application" at bounding box center [880, 581] width 158 height 38
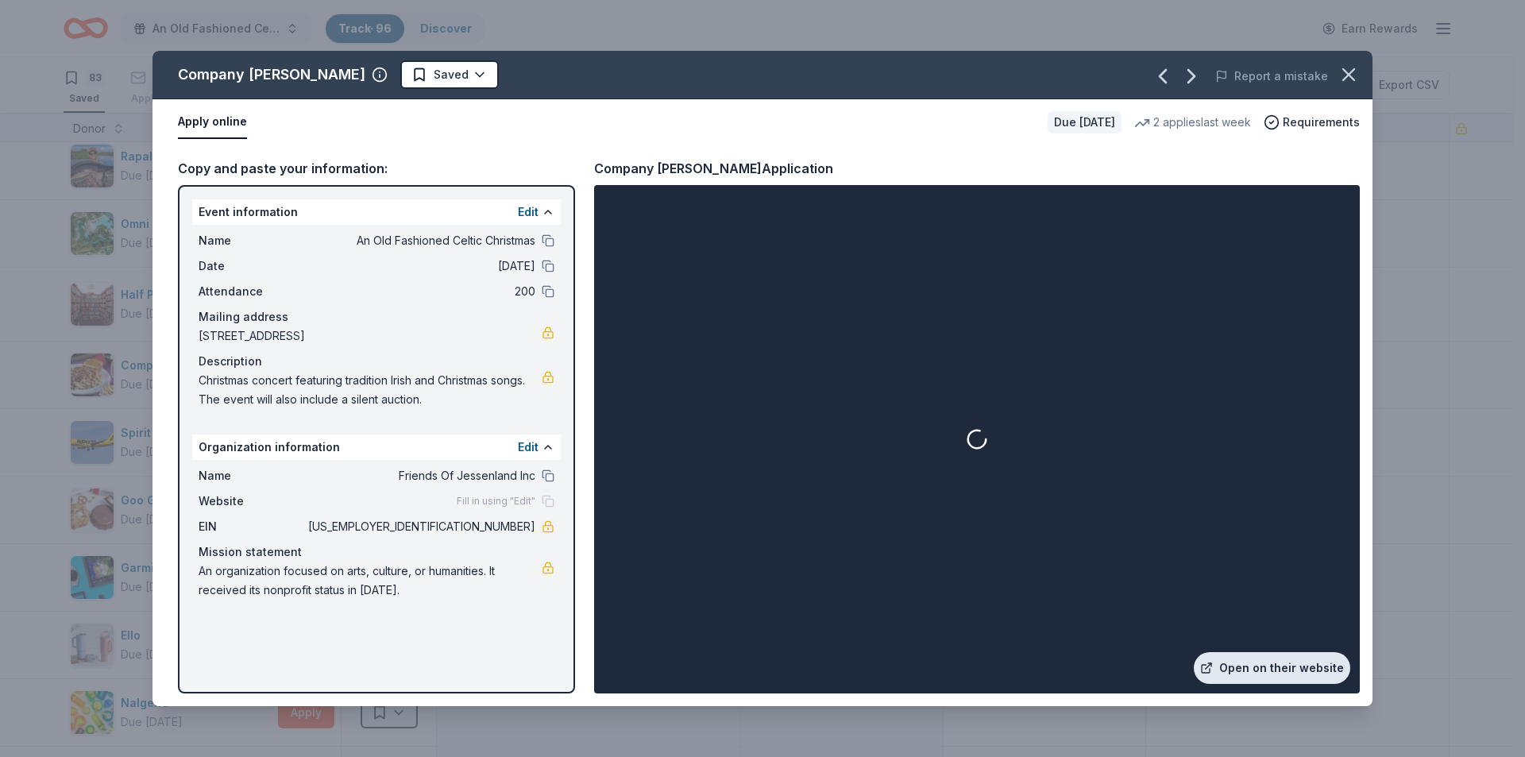
click at [1275, 670] on link "Open on their website" at bounding box center [1272, 668] width 156 height 32
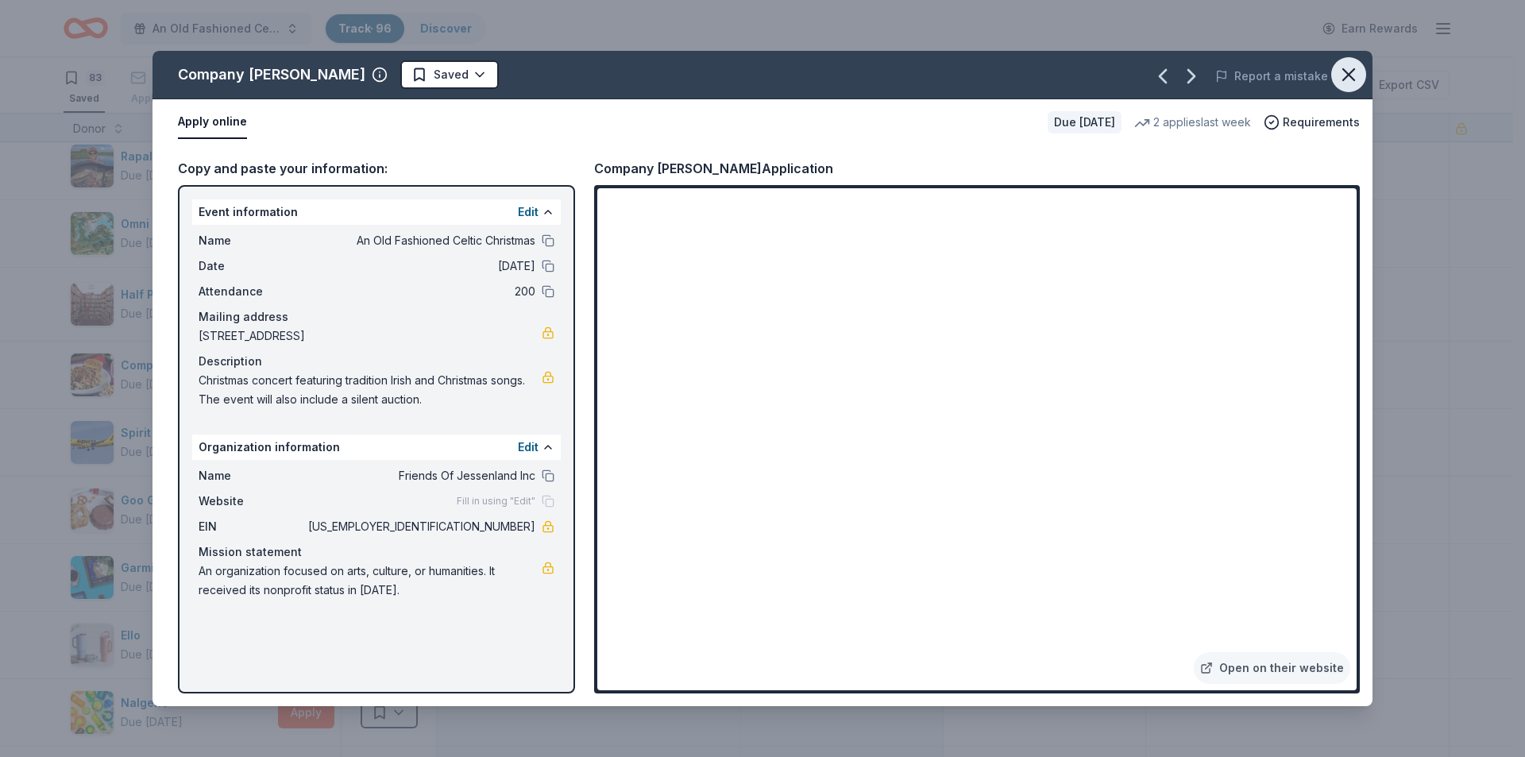
click at [1354, 79] on icon "button" at bounding box center [1348, 74] width 11 height 11
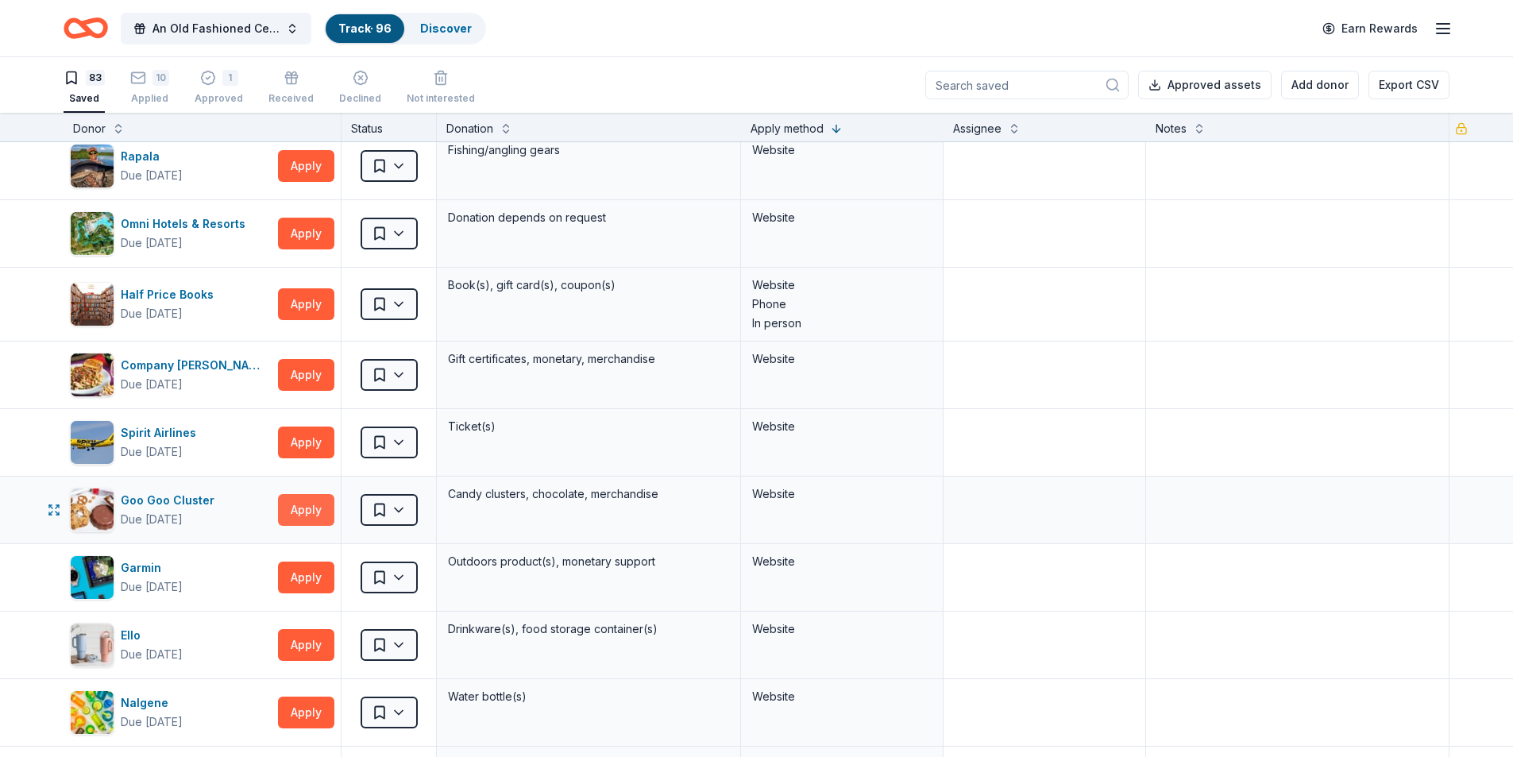
click at [319, 508] on button "Apply" at bounding box center [306, 510] width 56 height 32
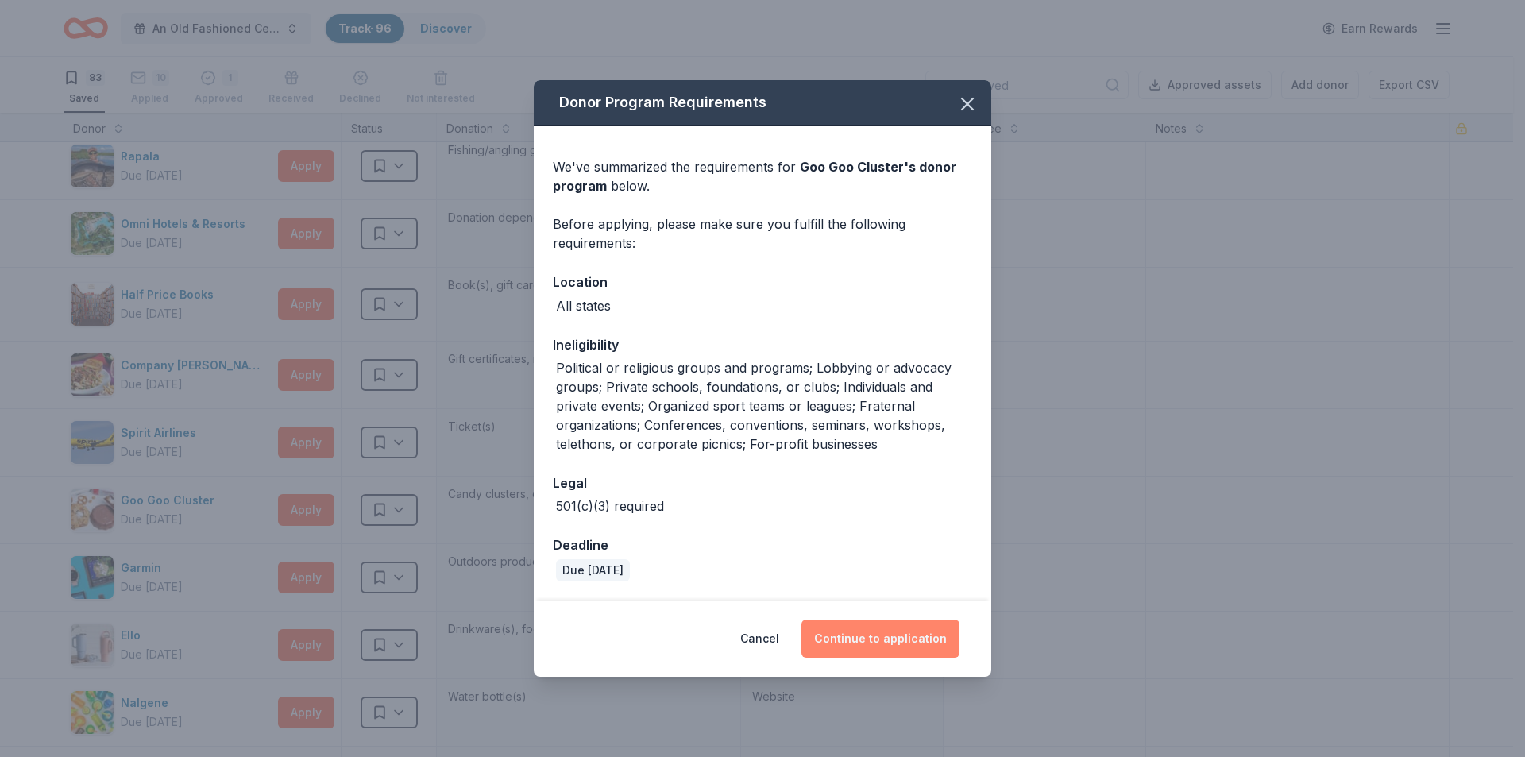
click at [893, 629] on button "Continue to application" at bounding box center [880, 639] width 158 height 38
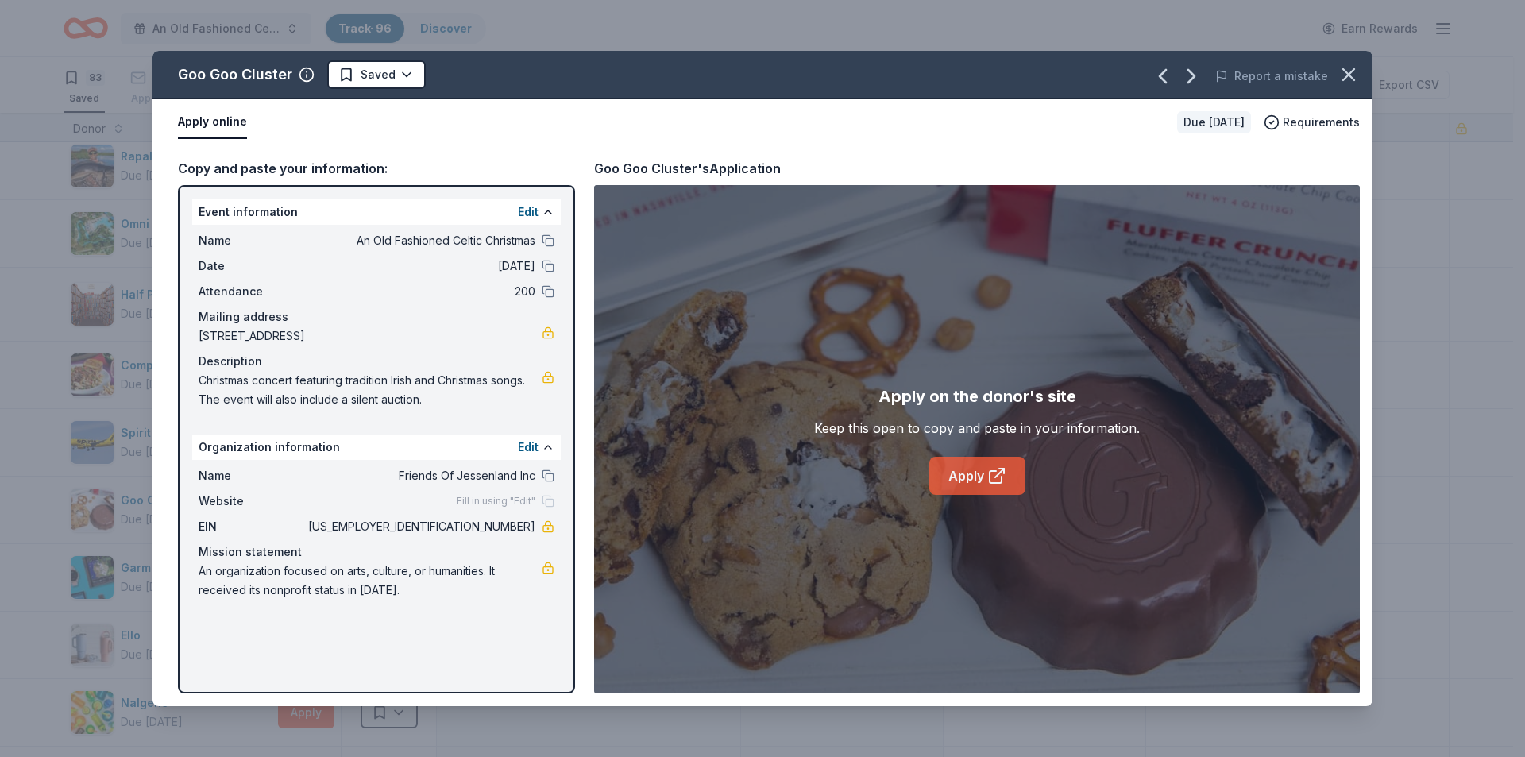
click at [994, 473] on icon at bounding box center [996, 475] width 19 height 19
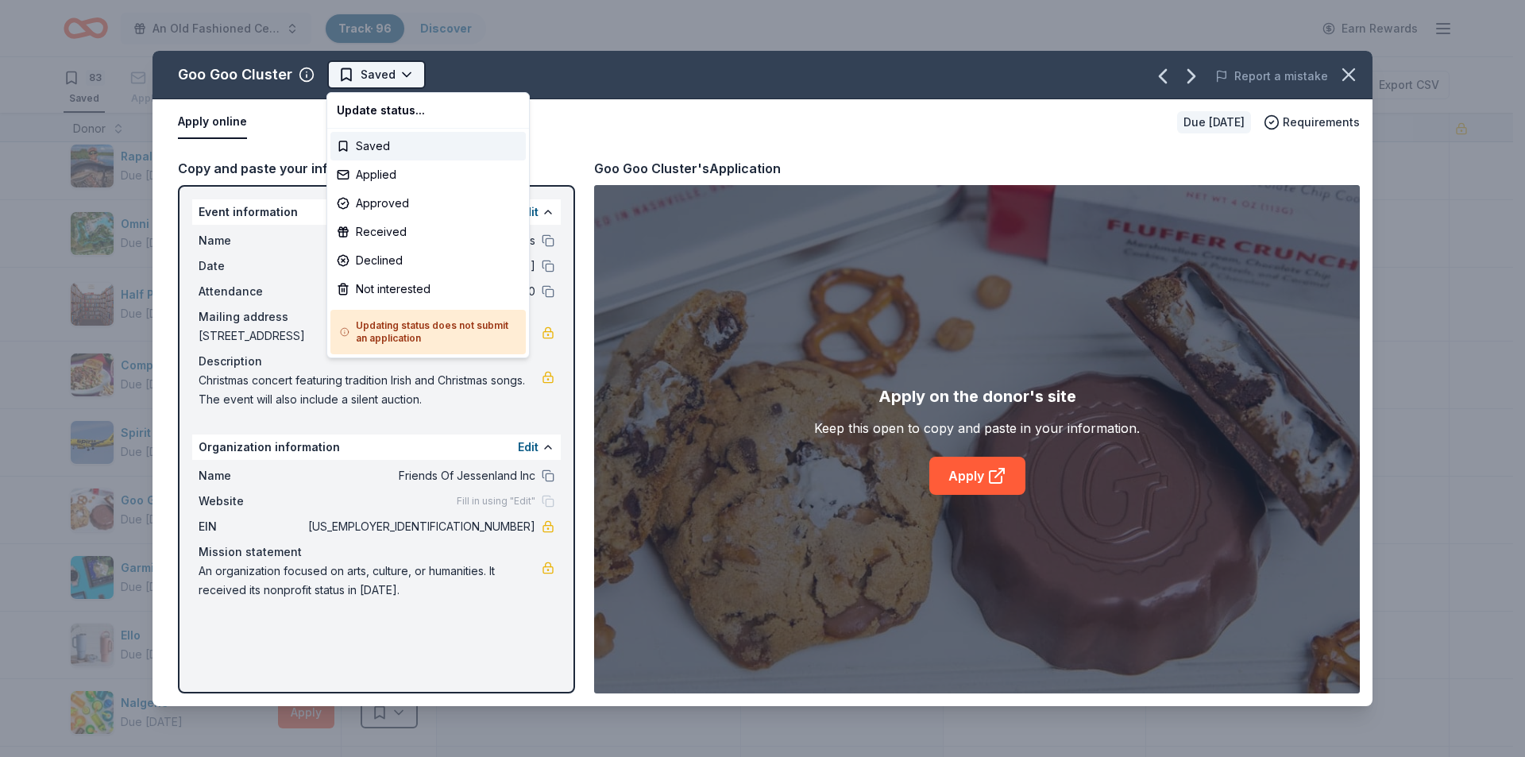
click at [353, 79] on html "An Old Fashioned Celtic Christmas Track · 96 Discover Earn Rewards 83 Saved 10 …" at bounding box center [762, 378] width 1525 height 757
click at [378, 172] on div "Applied" at bounding box center [427, 174] width 195 height 29
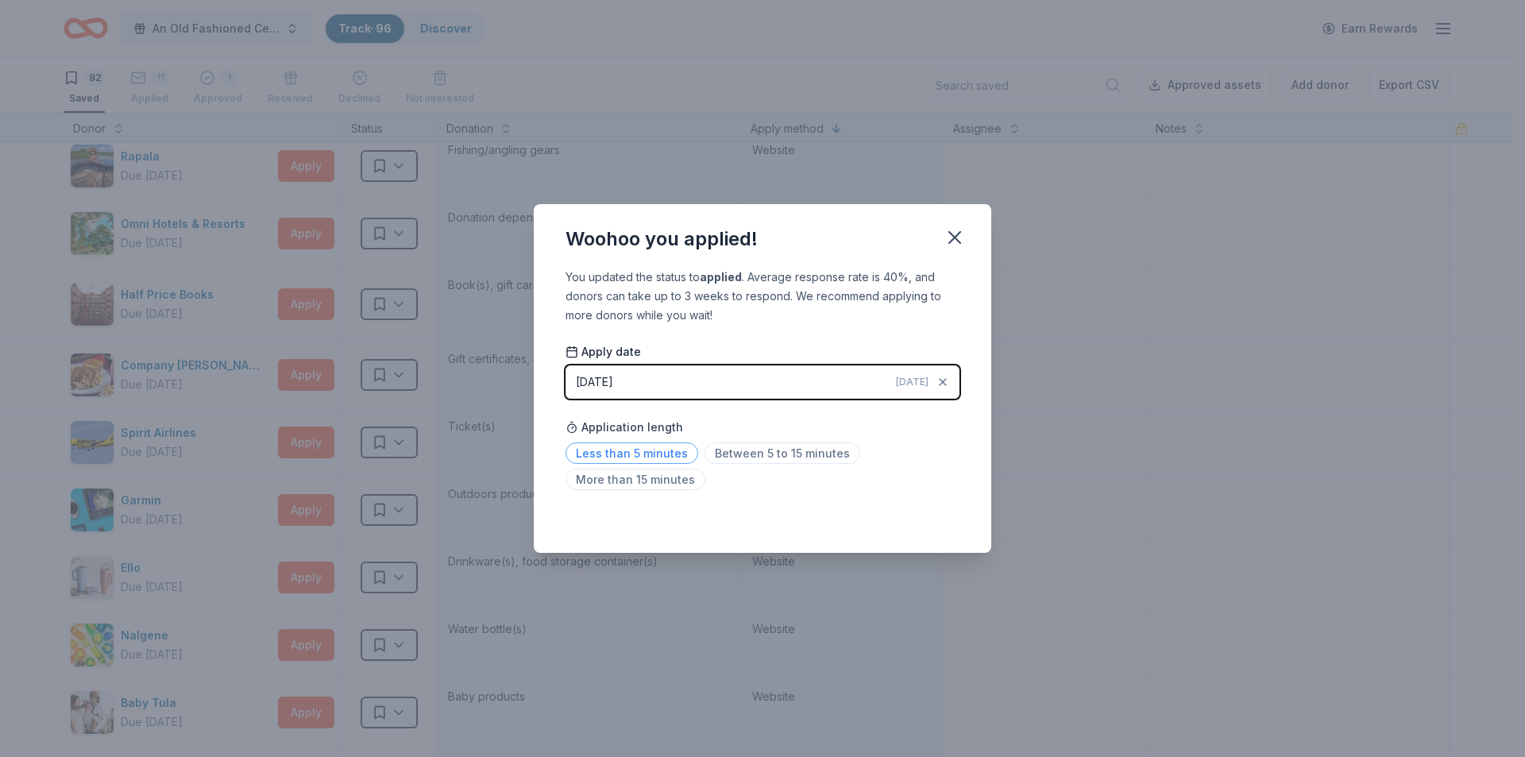
click at [669, 455] on span "Less than 5 minutes" at bounding box center [632, 452] width 133 height 21
click at [962, 231] on icon "button" at bounding box center [955, 237] width 22 height 22
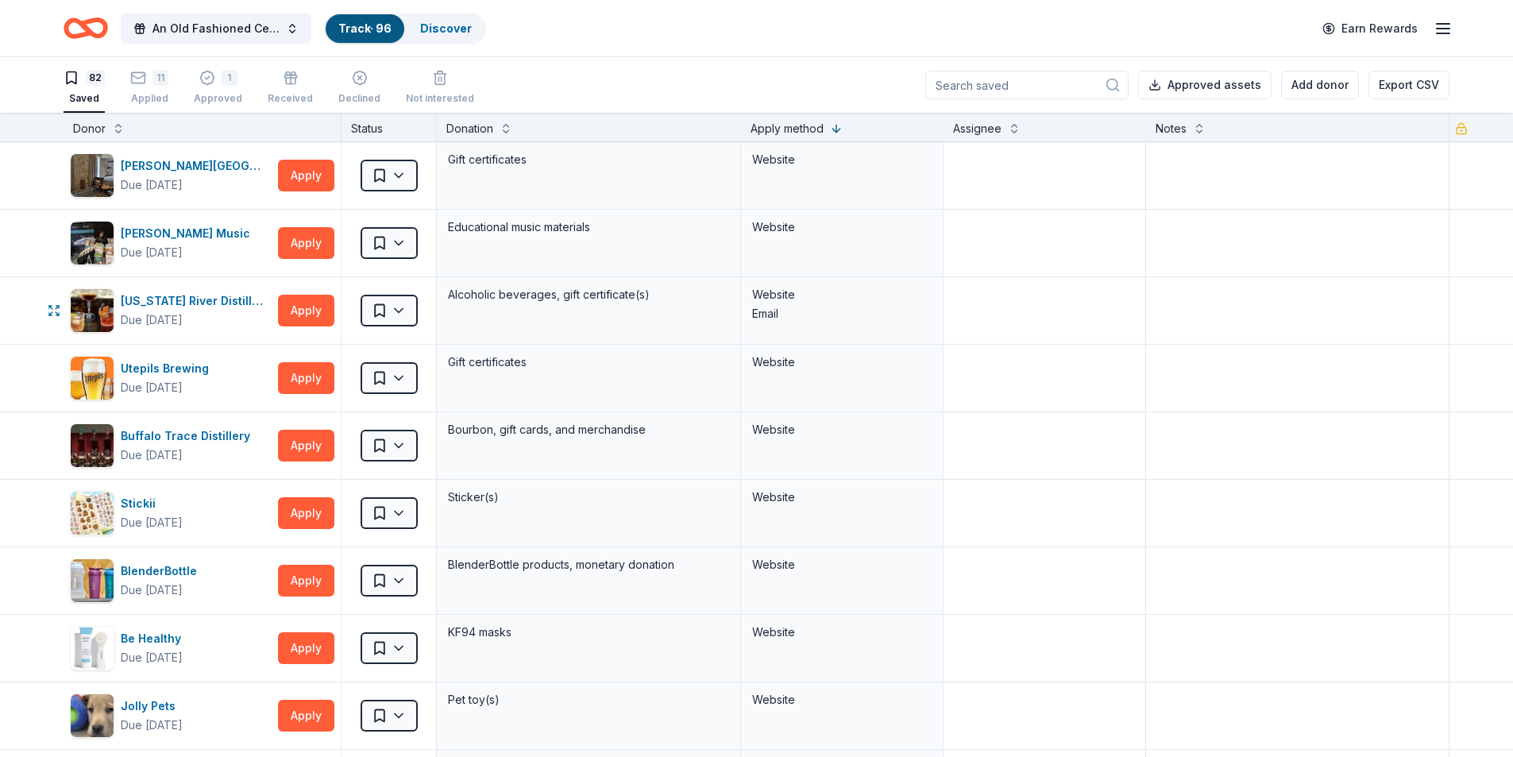
scroll to position [2701, 0]
